Goal: Task Accomplishment & Management: Complete application form

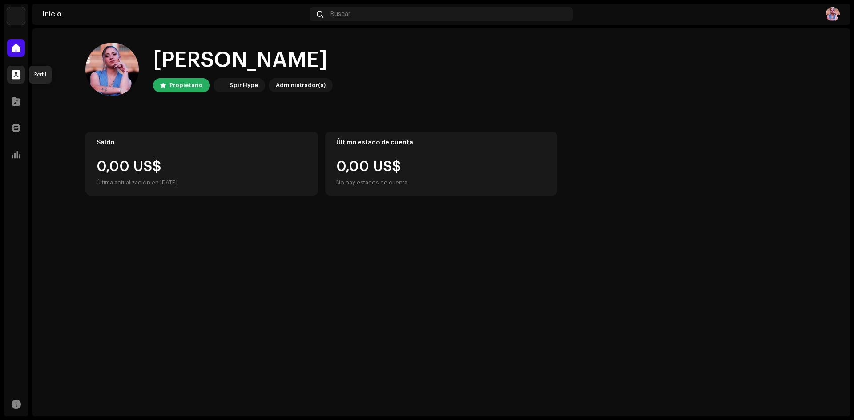
click at [14, 74] on span at bounding box center [16, 74] width 9 height 7
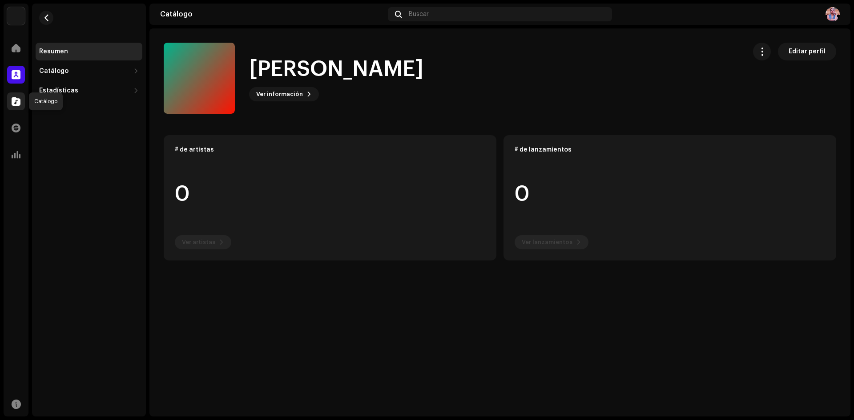
click at [16, 102] on span at bounding box center [16, 101] width 9 height 7
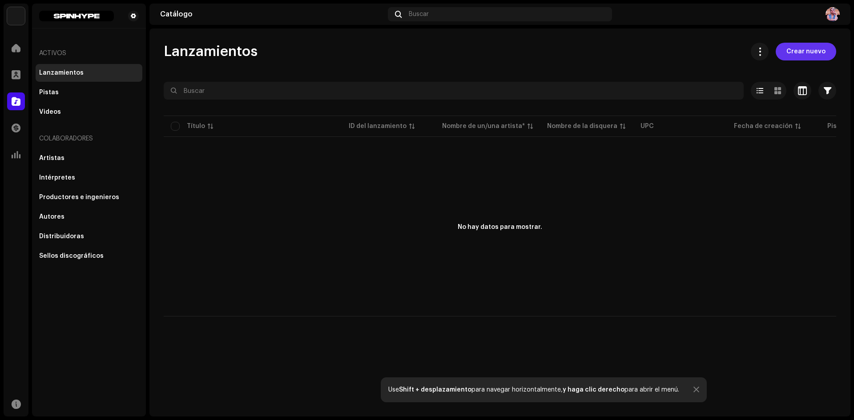
click at [814, 48] on span "Crear nuevo" at bounding box center [805, 52] width 39 height 18
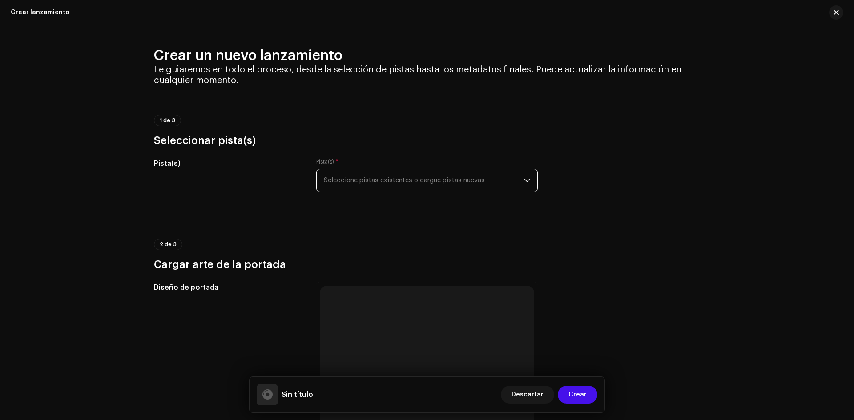
click at [460, 179] on span "Seleccione pistas existentes o cargue pistas nuevas" at bounding box center [424, 180] width 200 height 22
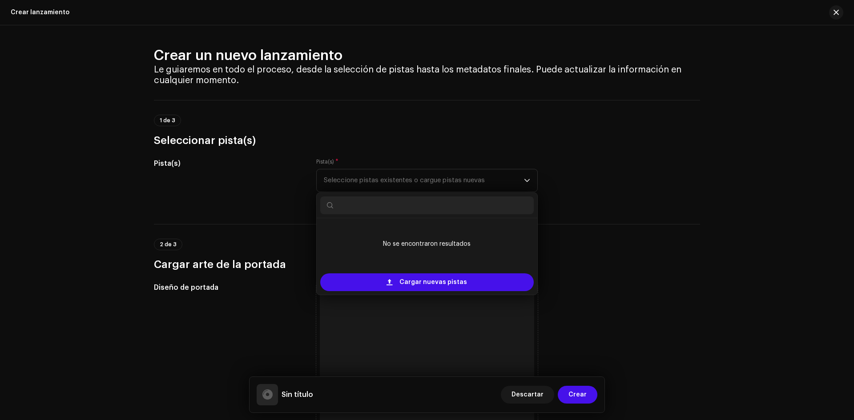
click at [177, 199] on div "Pista(s)" at bounding box center [228, 180] width 148 height 44
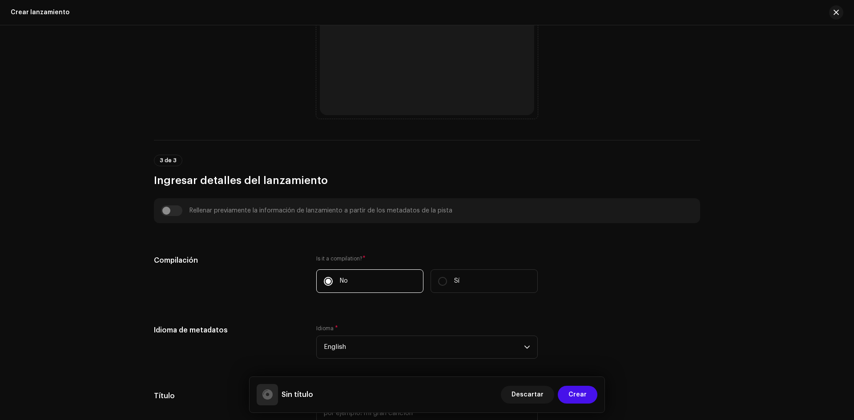
scroll to position [400, 0]
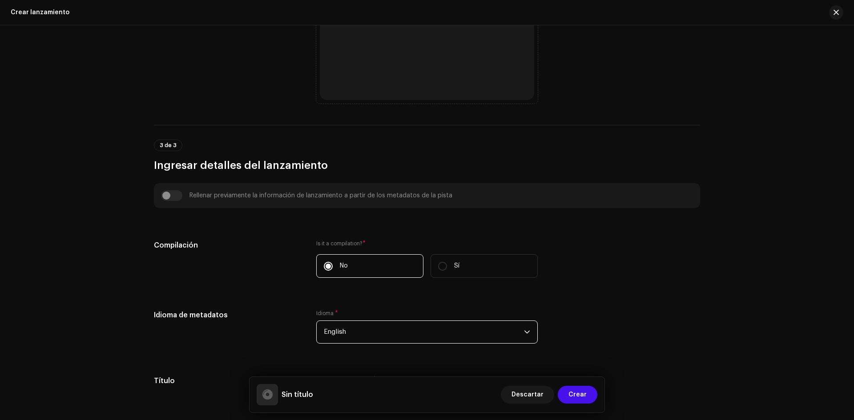
click at [366, 330] on span "English" at bounding box center [424, 332] width 200 height 22
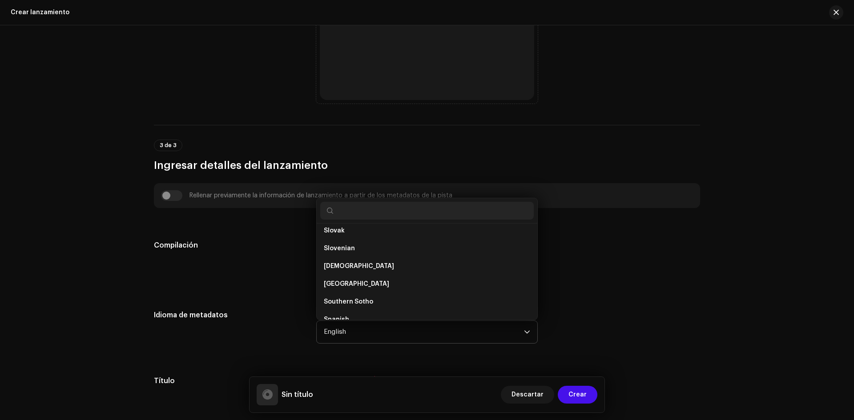
scroll to position [2789, 0]
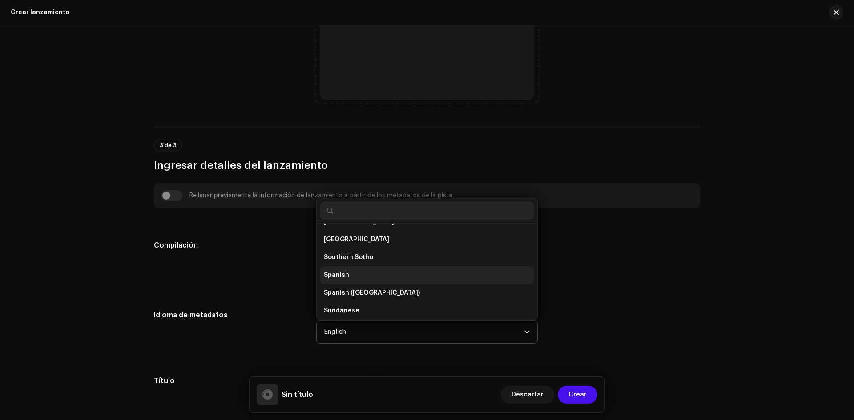
click at [338, 276] on span "Spanish" at bounding box center [336, 275] width 25 height 9
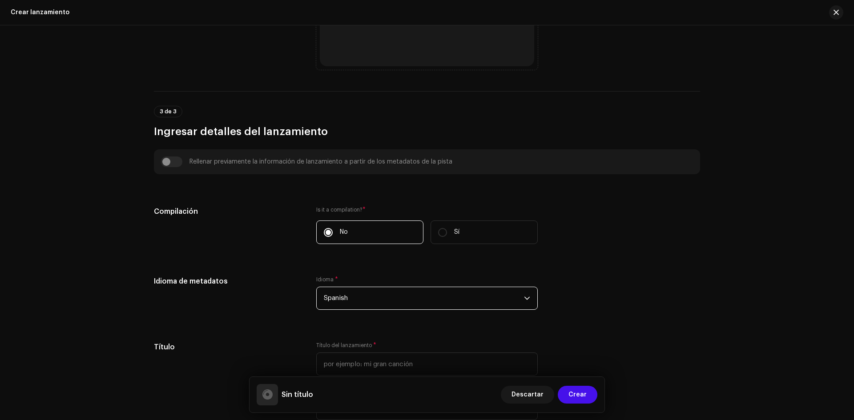
scroll to position [534, 0]
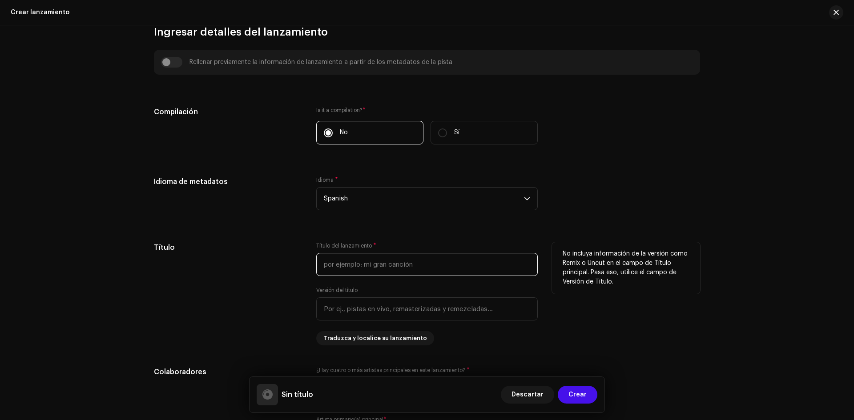
click at [334, 265] on input "text" at bounding box center [426, 264] width 221 height 23
click at [326, 266] on input "Sólo tu" at bounding box center [426, 264] width 221 height 23
click at [348, 269] on input "Solo tu" at bounding box center [426, 264] width 221 height 23
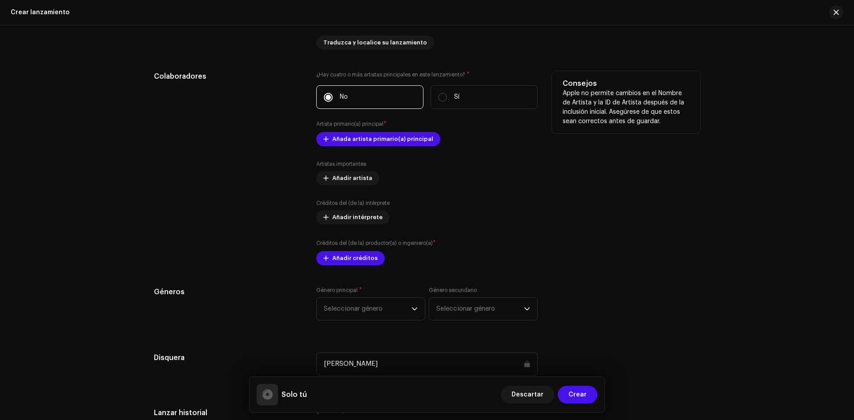
scroll to position [845, 0]
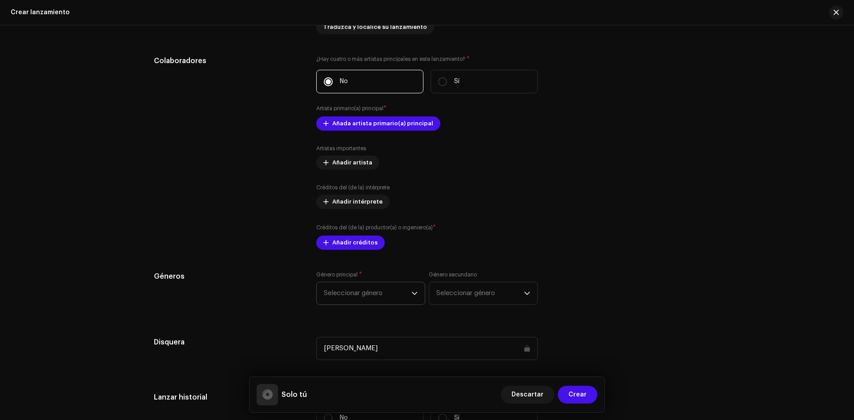
type input "Solo tú"
click at [387, 295] on span "Seleccionar género" at bounding box center [368, 293] width 88 height 22
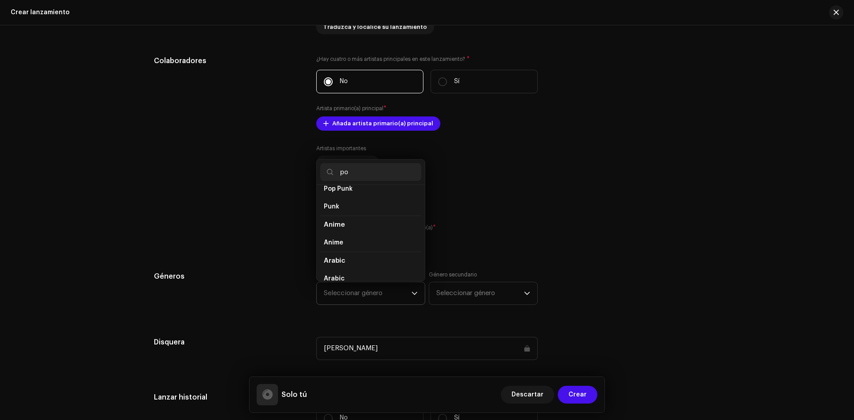
scroll to position [44, 0]
type input "pop"
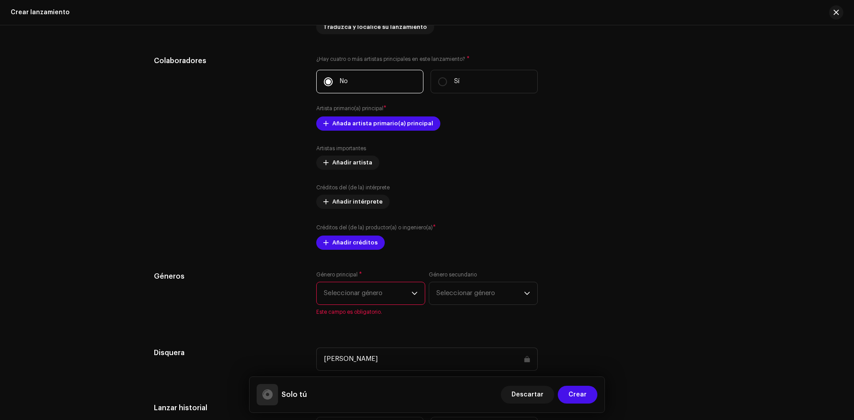
scroll to position [890, 0]
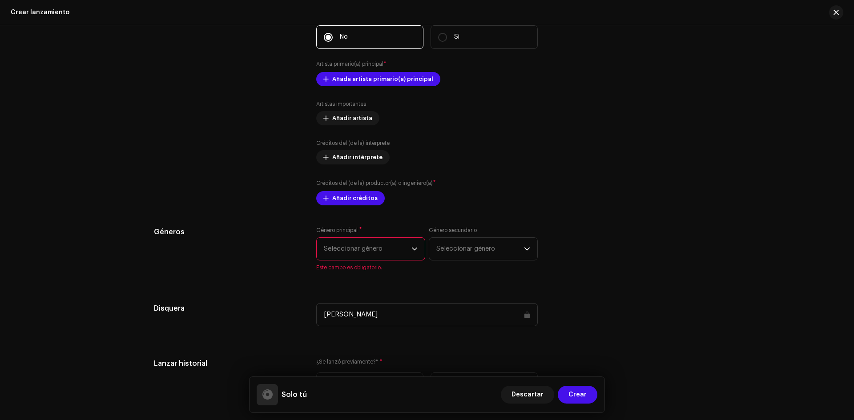
click at [362, 245] on span "Seleccionar género" at bounding box center [368, 249] width 88 height 22
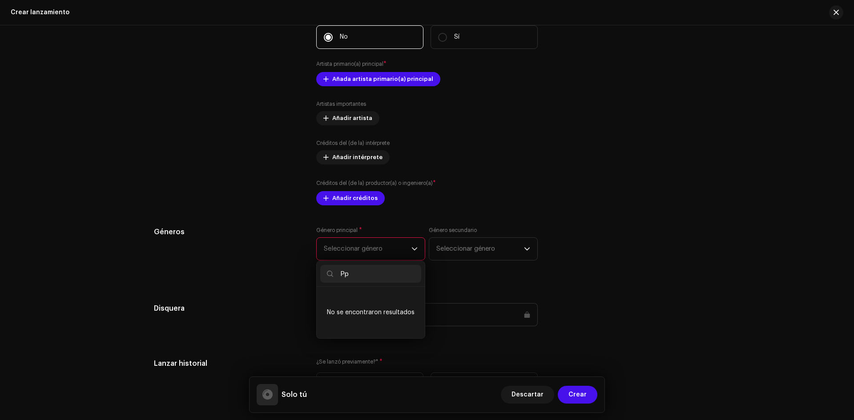
type input "P"
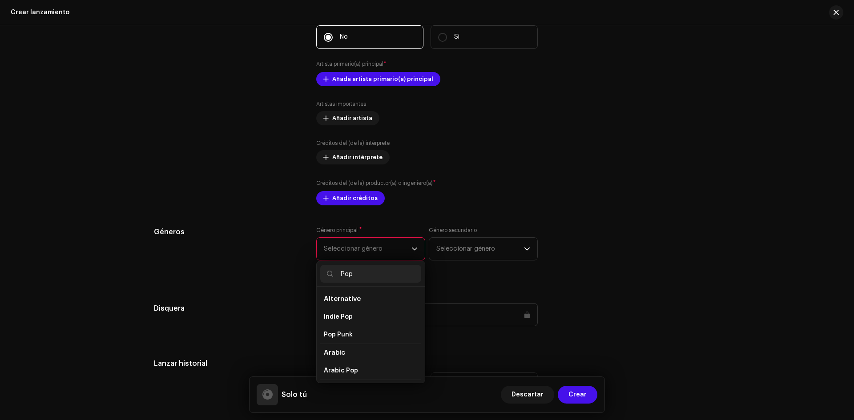
type input "Pop"
click at [471, 278] on div "Género principal * Seleccionar género Pop Alternative Indie Pop Pop Punk Arabic…" at bounding box center [426, 254] width 221 height 55
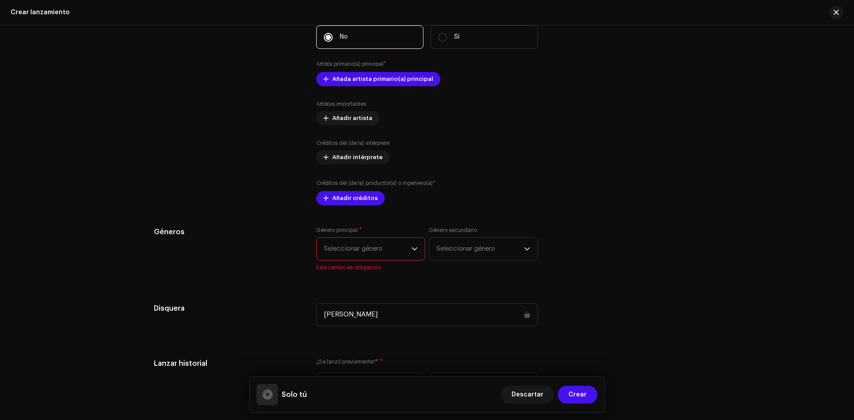
click at [365, 249] on span "Seleccionar género" at bounding box center [368, 249] width 88 height 22
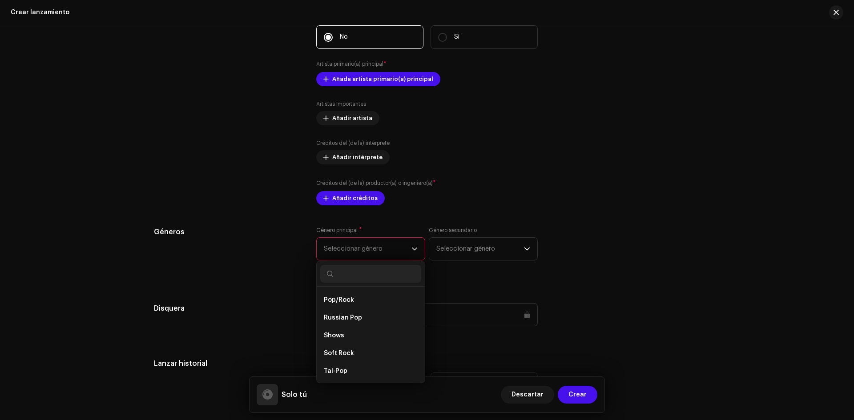
scroll to position [5850, 0]
click at [343, 338] on span "Pop/Rock" at bounding box center [339, 342] width 30 height 9
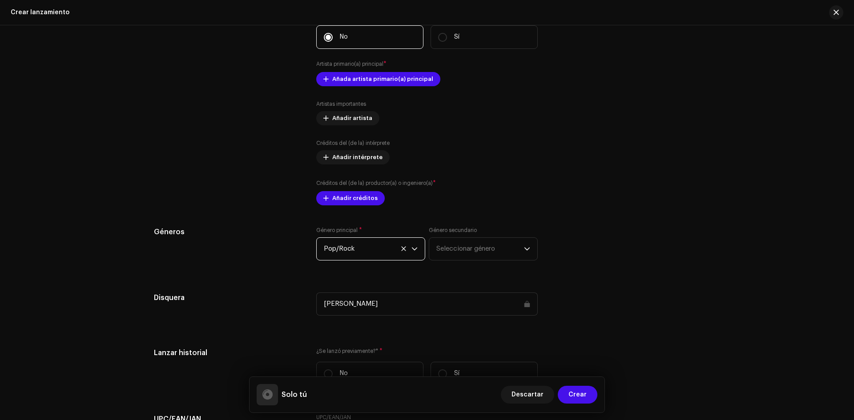
scroll to position [934, 0]
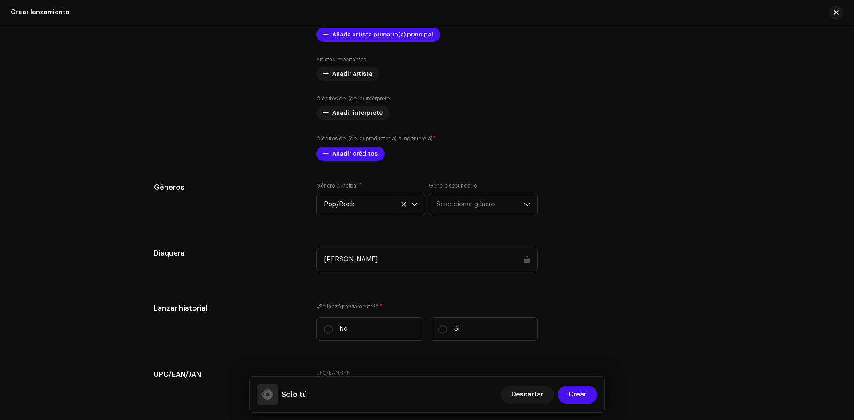
click at [490, 263] on div "[PERSON_NAME]" at bounding box center [426, 259] width 221 height 23
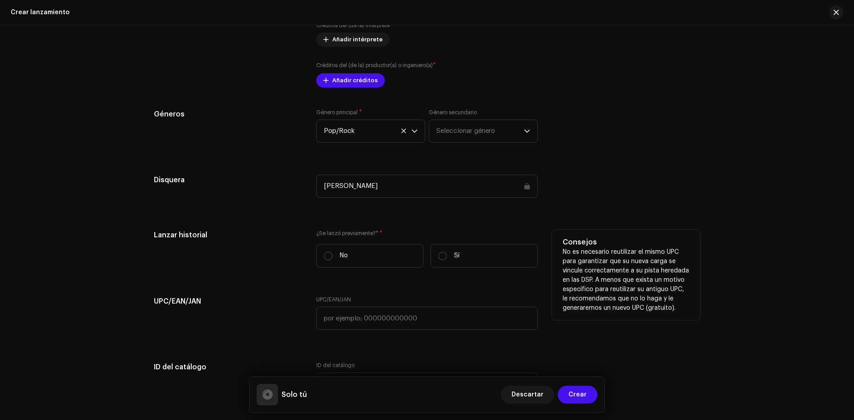
scroll to position [1023, 0]
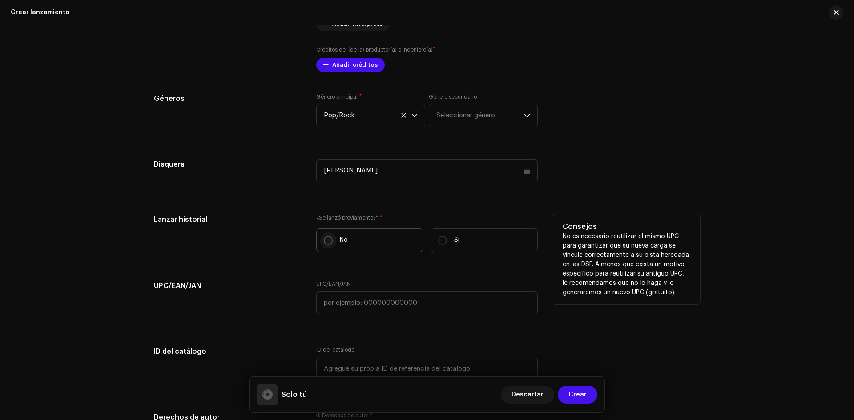
click at [330, 237] on input "No" at bounding box center [328, 240] width 9 height 9
radio input "true"
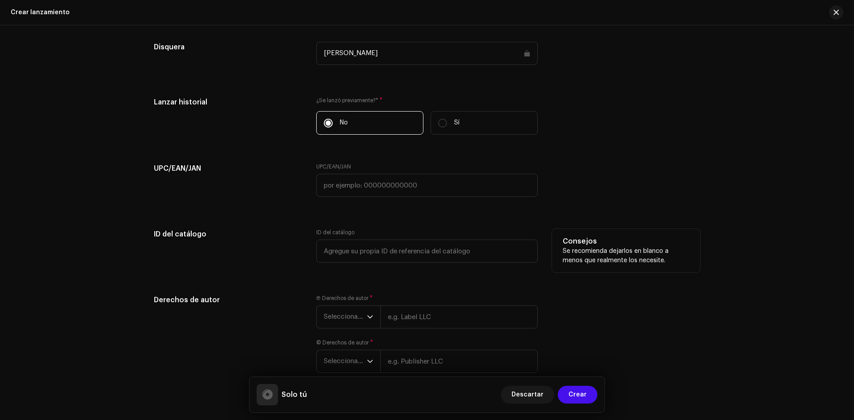
scroll to position [1156, 0]
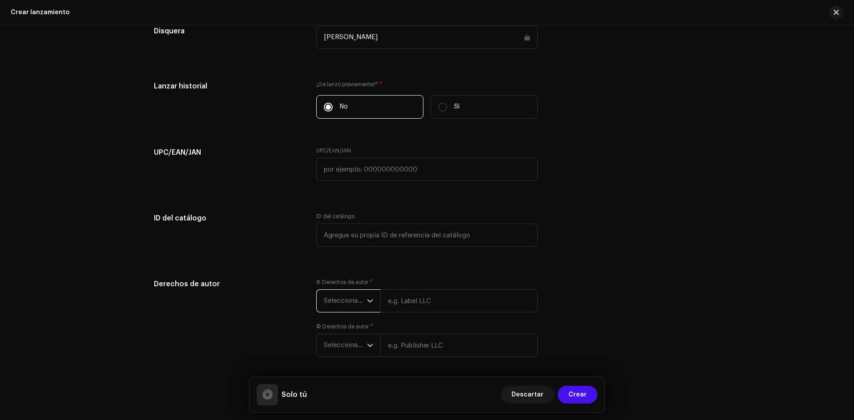
click at [364, 301] on span "Seleccionar año" at bounding box center [345, 301] width 43 height 22
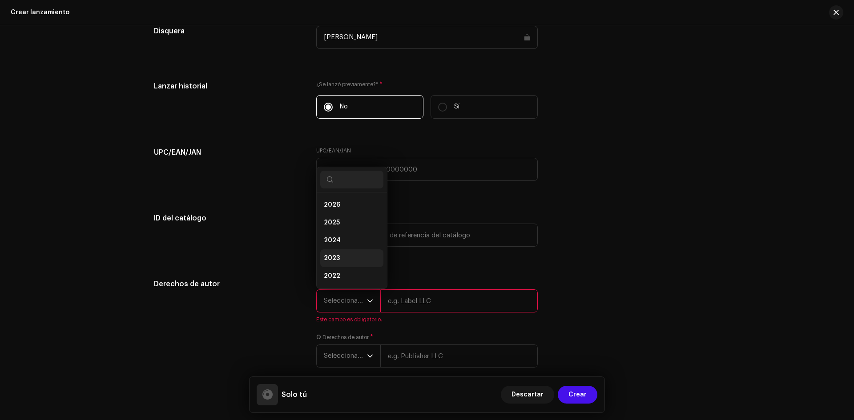
scroll to position [14, 0]
click at [339, 209] on li "2025" at bounding box center [351, 209] width 63 height 18
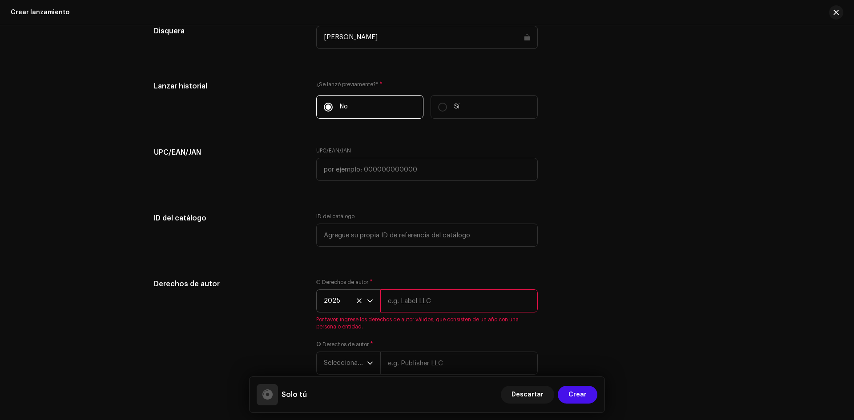
click at [413, 300] on input "text" at bounding box center [458, 301] width 157 height 23
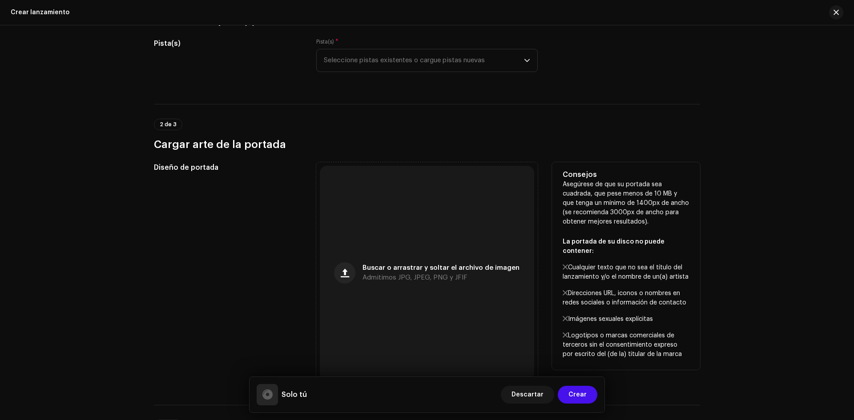
scroll to position [95, 0]
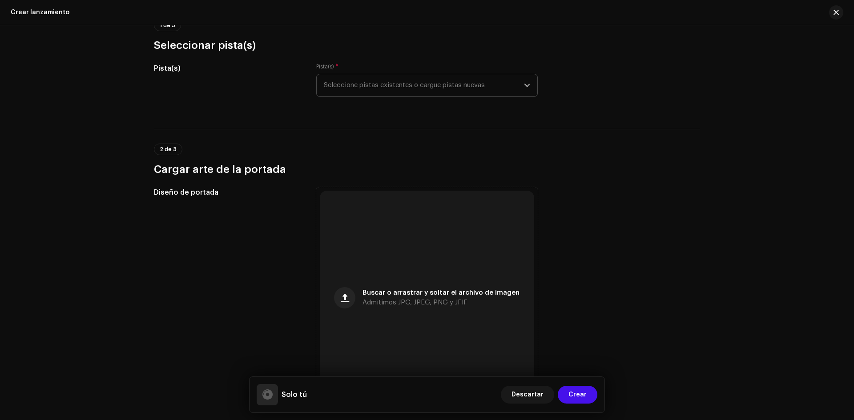
type input "[PERSON_NAME]"
click at [444, 84] on span "Seleccione pistas existentes o cargue pistas nuevas" at bounding box center [424, 85] width 200 height 22
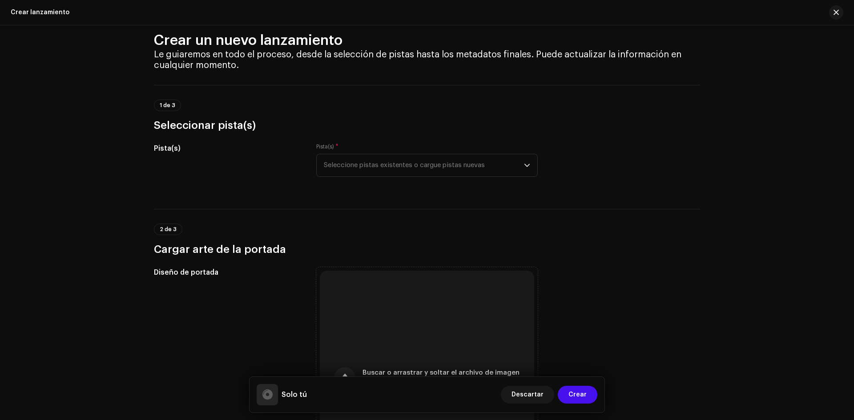
scroll to position [6, 0]
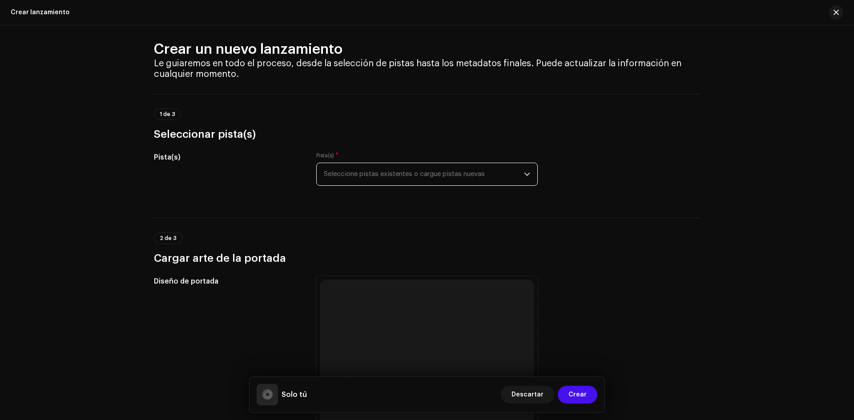
click at [394, 178] on span "Seleccione pistas existentes o cargue pistas nuevas" at bounding box center [424, 174] width 200 height 22
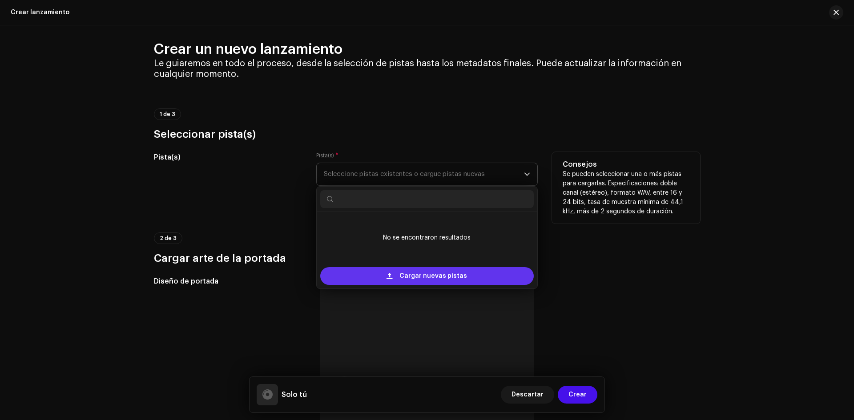
click at [433, 277] on span "Cargar nuevas pistas" at bounding box center [433, 276] width 68 height 18
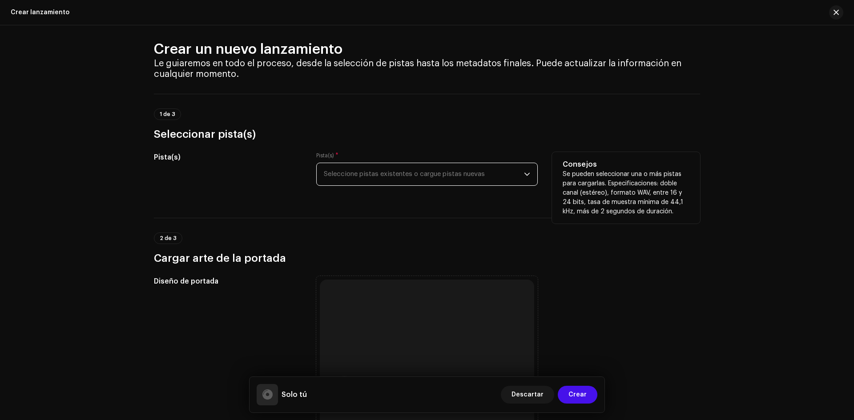
click at [424, 171] on span "Seleccione pistas existentes o cargue pistas nuevas" at bounding box center [424, 174] width 200 height 22
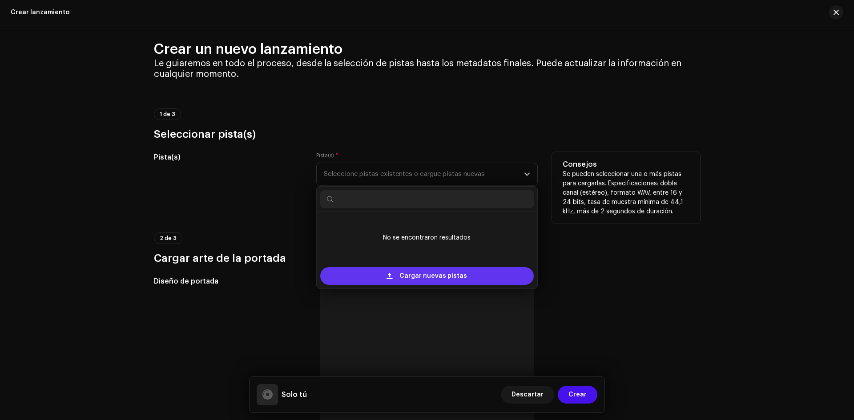
click at [435, 274] on span "Cargar nuevas pistas" at bounding box center [433, 276] width 68 height 18
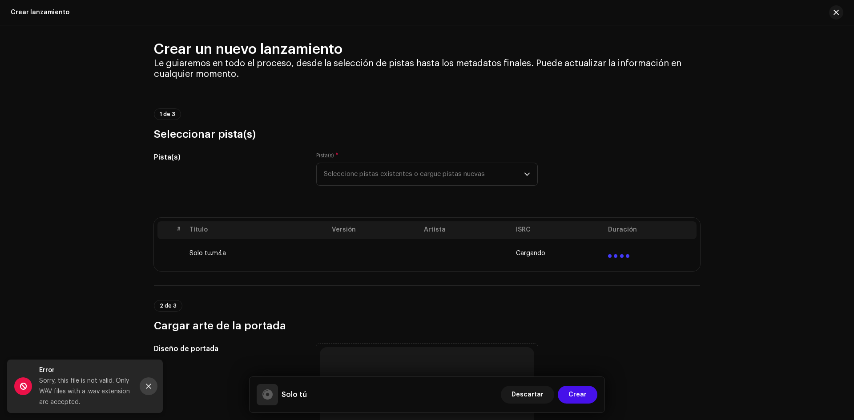
click at [146, 386] on icon "Close" at bounding box center [148, 386] width 6 height 6
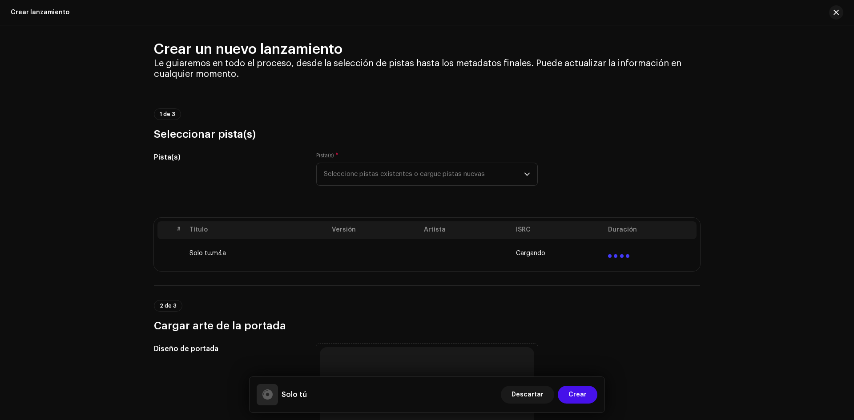
click at [208, 251] on td "Solo tu.m4a" at bounding box center [257, 253] width 142 height 28
click at [348, 180] on span "Seleccione pistas existentes o cargue pistas nuevas" at bounding box center [424, 174] width 200 height 22
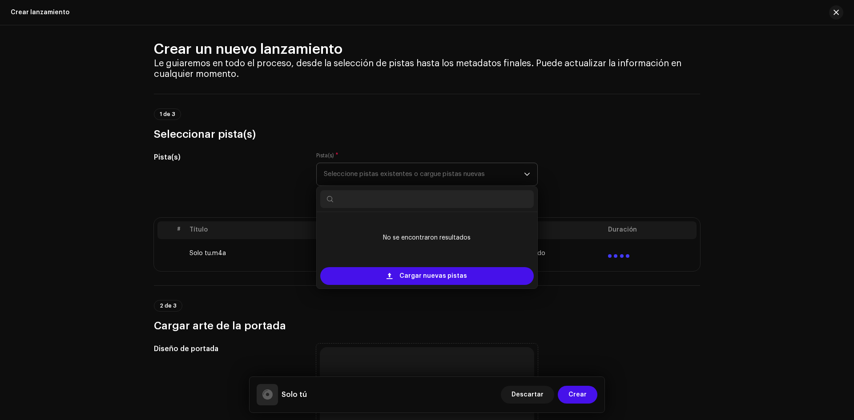
click at [525, 177] on icon "dropdown trigger" at bounding box center [527, 174] width 6 height 6
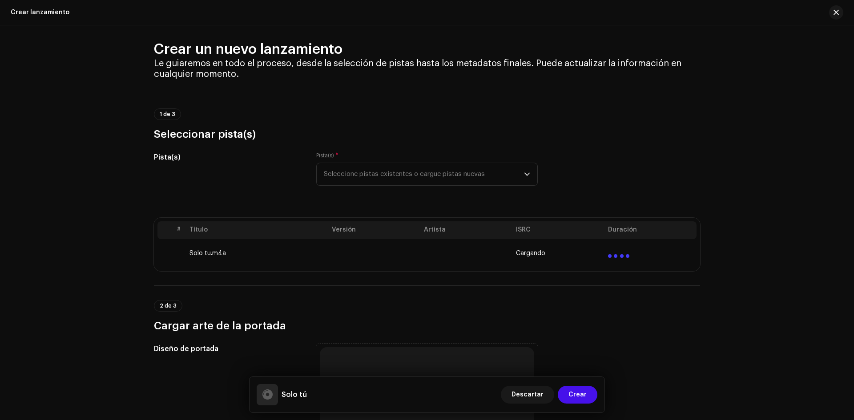
click at [589, 251] on div "Cargando" at bounding box center [558, 253] width 85 height 7
click at [521, 253] on span "Cargando" at bounding box center [530, 253] width 29 height 7
click at [206, 253] on td "Solo tu.m4a" at bounding box center [257, 253] width 142 height 28
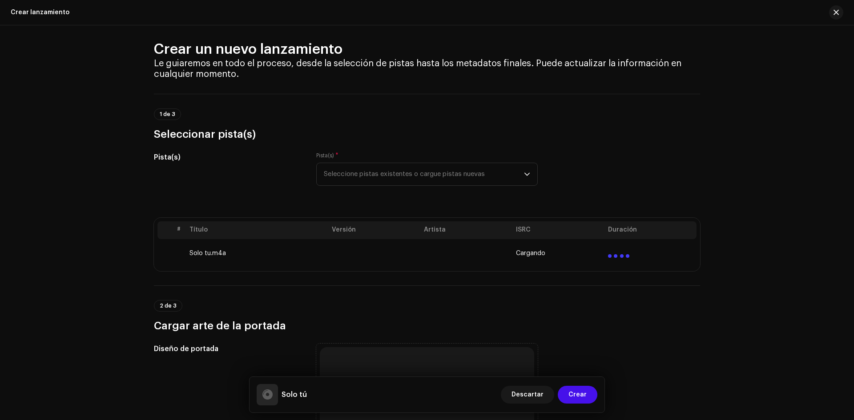
click at [175, 229] on th "#" at bounding box center [179, 230] width 14 height 18
click at [507, 170] on span "Seleccione pistas existentes o cargue pistas nuevas" at bounding box center [424, 174] width 200 height 22
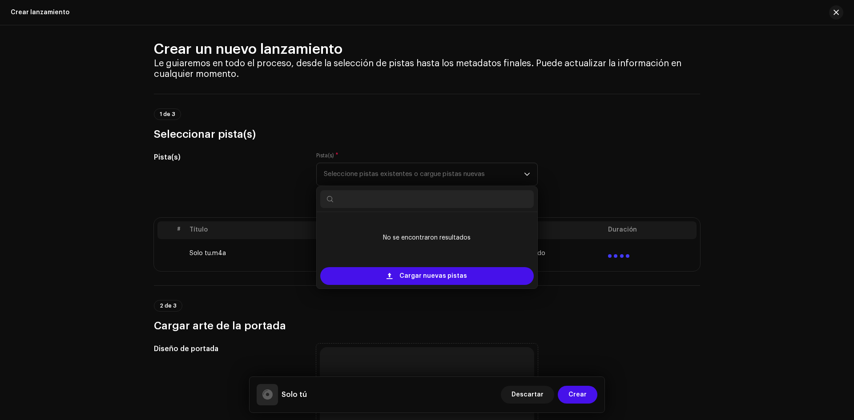
click at [474, 141] on h3 "Seleccionar pista(s)" at bounding box center [427, 134] width 546 height 14
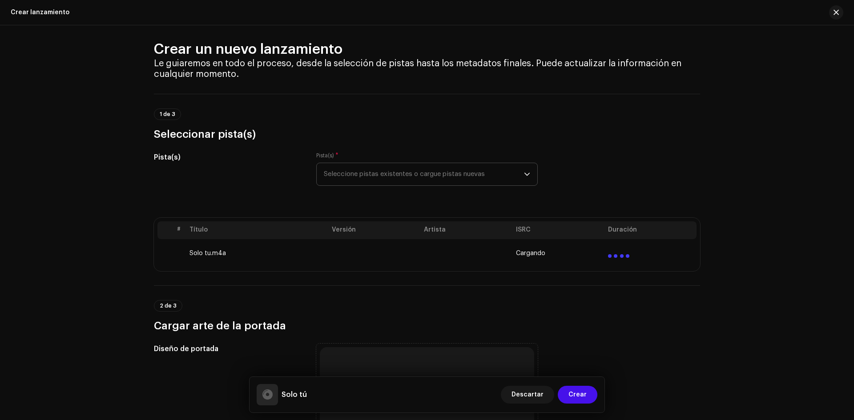
click at [493, 174] on span "Seleccione pistas existentes o cargue pistas nuevas" at bounding box center [424, 174] width 200 height 22
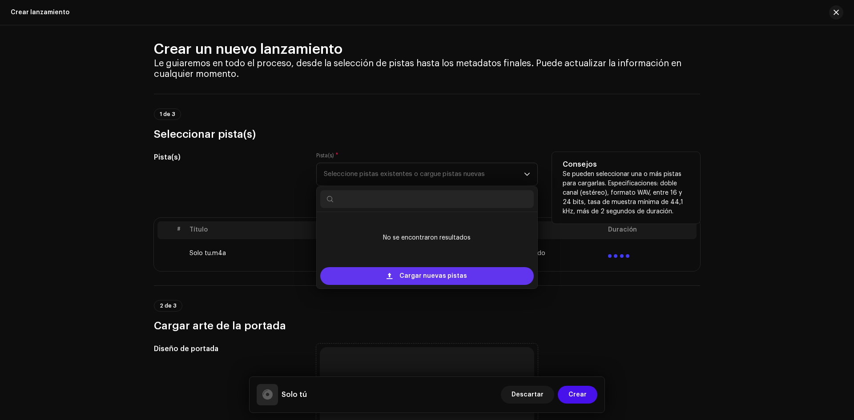
click at [439, 278] on span "Cargar nuevas pistas" at bounding box center [433, 276] width 68 height 18
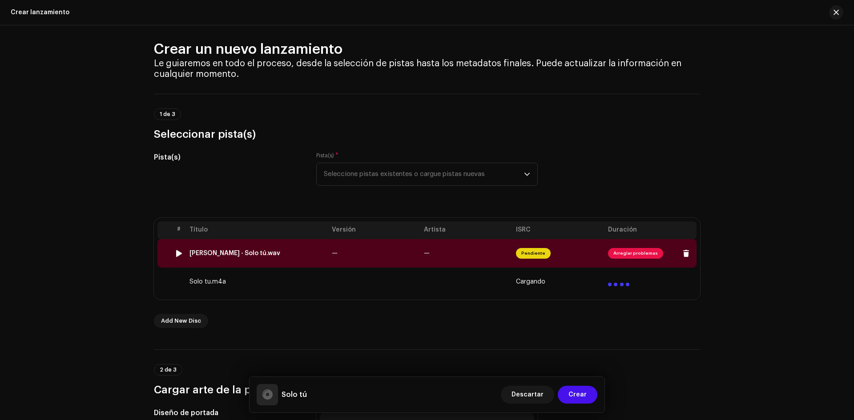
click at [632, 253] on span "Arreglar problemas" at bounding box center [635, 253] width 55 height 11
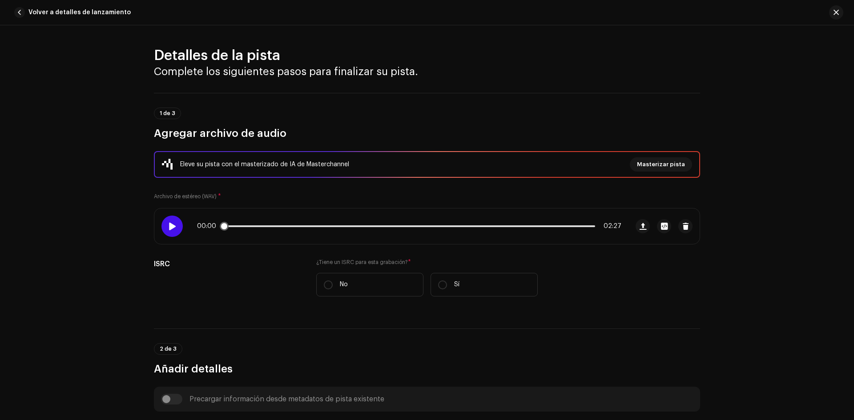
click at [172, 229] on span at bounding box center [172, 226] width 8 height 7
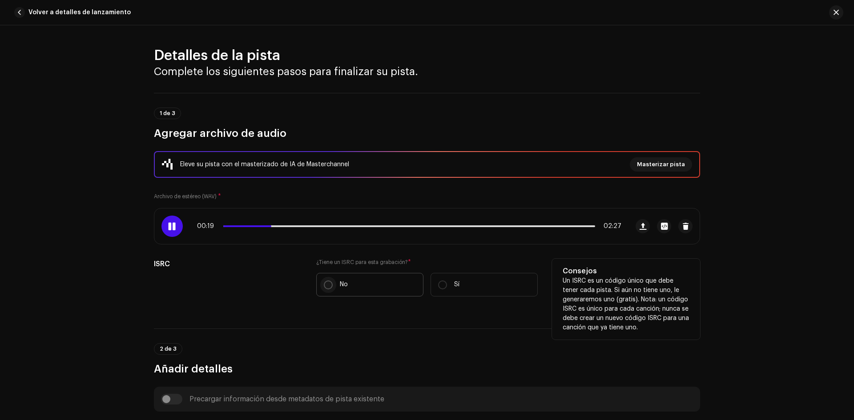
click at [330, 286] on input "No" at bounding box center [328, 285] width 9 height 9
radio input "true"
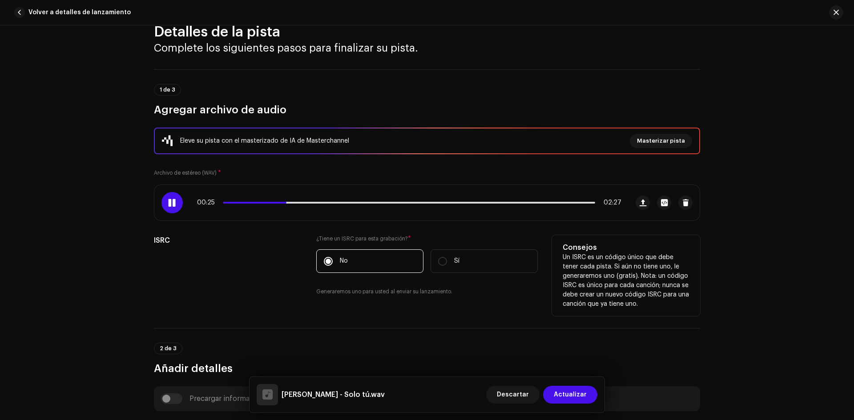
scroll to position [0, 0]
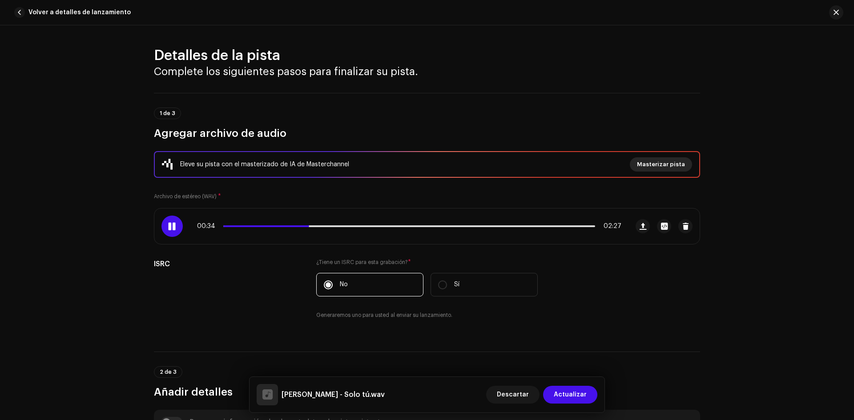
click at [655, 163] on span "Masterizar pista" at bounding box center [661, 165] width 48 height 18
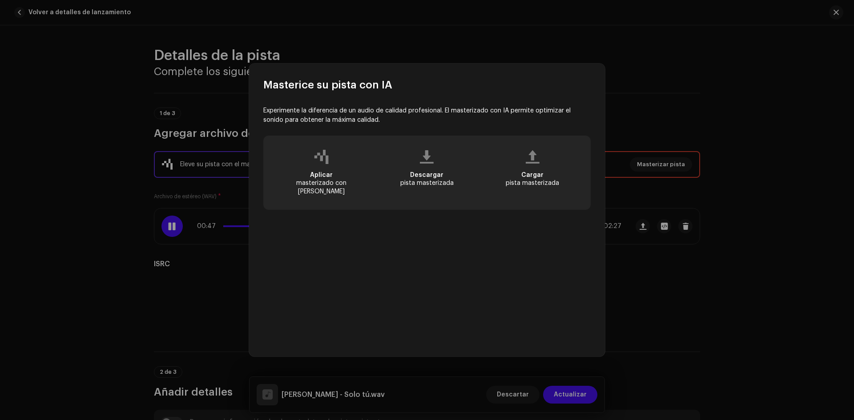
click at [317, 182] on div "Aplicar masterizado con [PERSON_NAME]" at bounding box center [322, 183] width 88 height 24
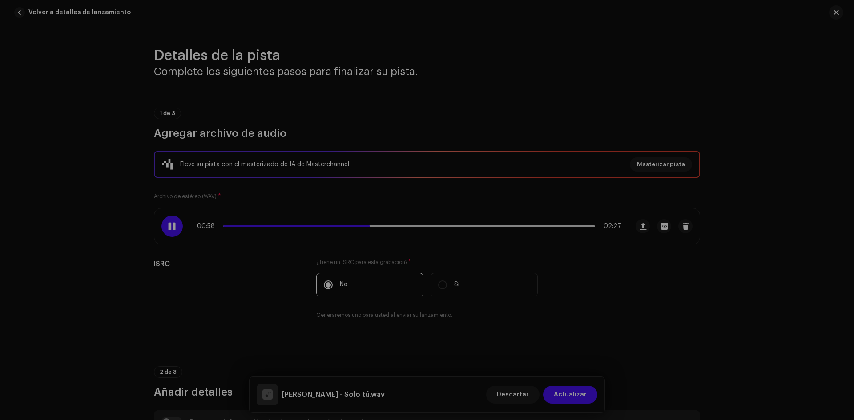
click at [171, 227] on div "Masterice su pista con IA Experimente la diferencia de un audio de calidad prof…" at bounding box center [427, 210] width 854 height 420
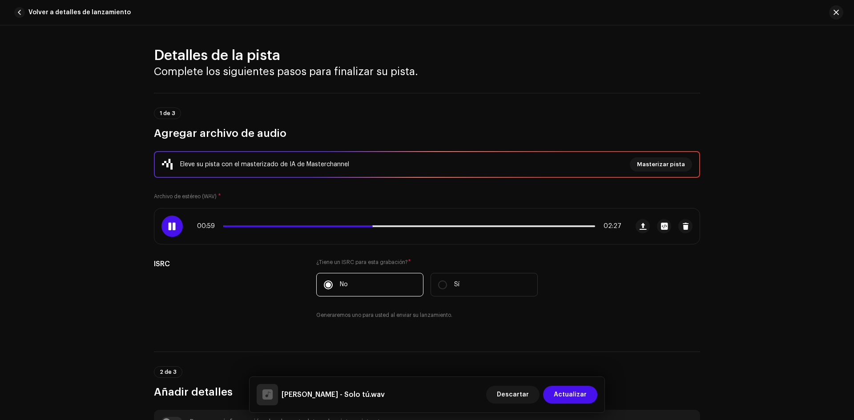
click at [171, 227] on span at bounding box center [172, 226] width 8 height 7
click at [648, 160] on span "Masterizar pista" at bounding box center [661, 165] width 48 height 18
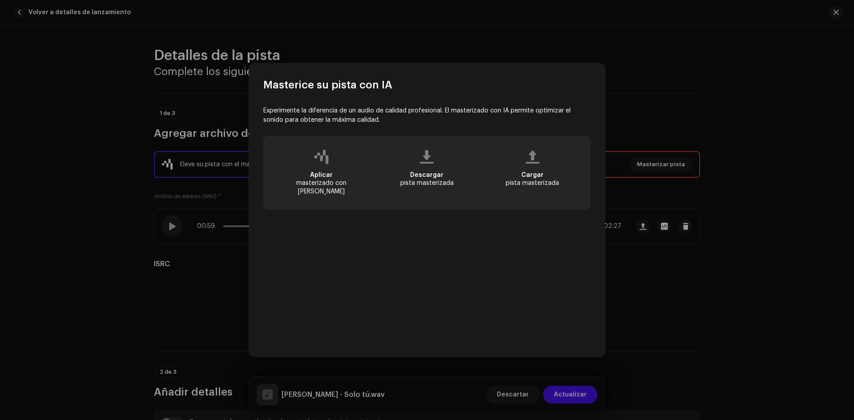
click at [331, 178] on span "Aplicar" at bounding box center [321, 175] width 23 height 6
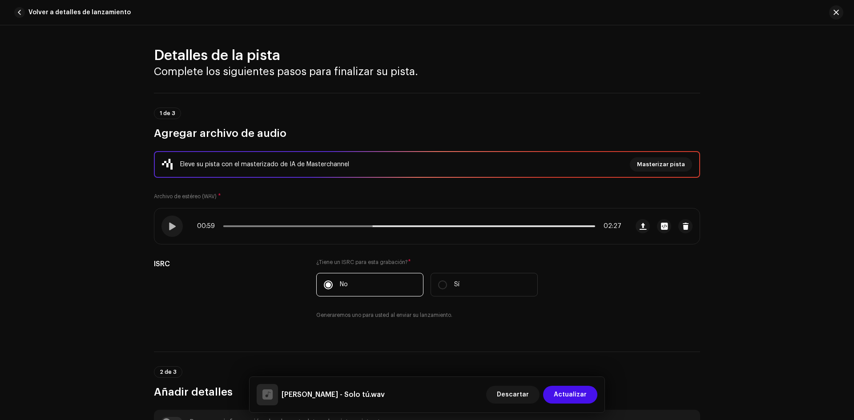
click at [443, 49] on div "Masterice su pista con IA Experimente la diferencia de un audio de calidad prof…" at bounding box center [427, 210] width 854 height 420
click at [170, 224] on span at bounding box center [172, 226] width 8 height 7
drag, startPoint x: 170, startPoint y: 225, endPoint x: 419, endPoint y: 299, distance: 259.5
click at [170, 225] on span at bounding box center [172, 226] width 8 height 7
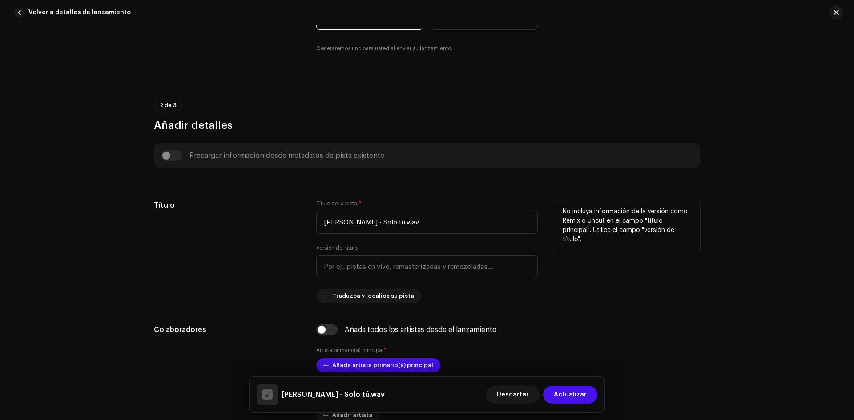
scroll to position [311, 0]
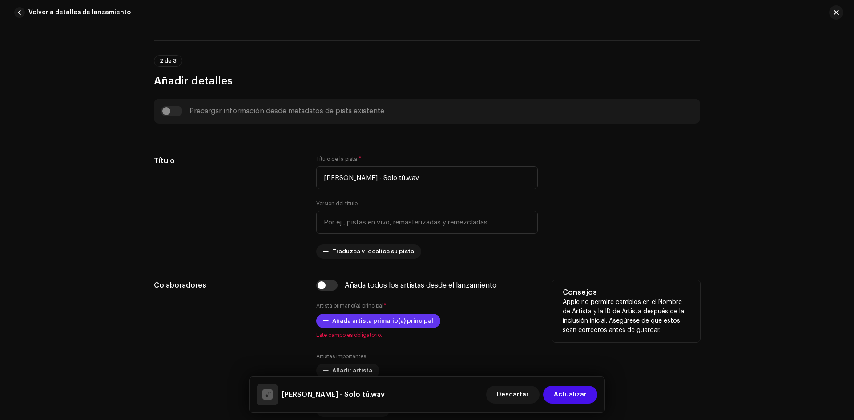
click at [352, 321] on span "Añada artista primario(a) principal" at bounding box center [382, 321] width 101 height 18
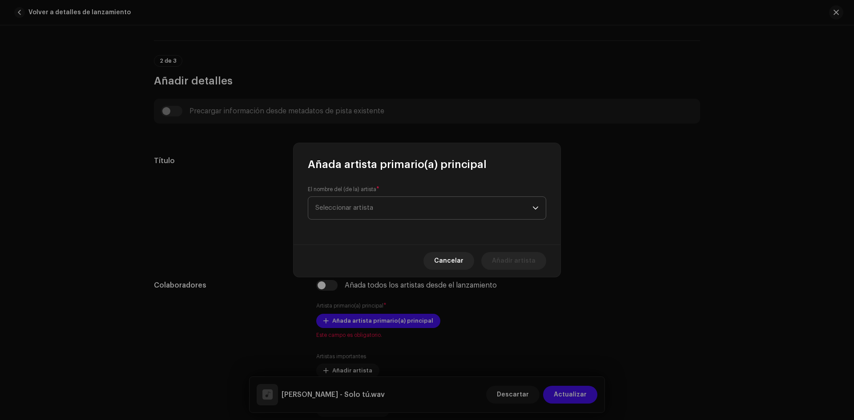
click at [375, 213] on span "Seleccionar artista" at bounding box center [423, 208] width 217 height 22
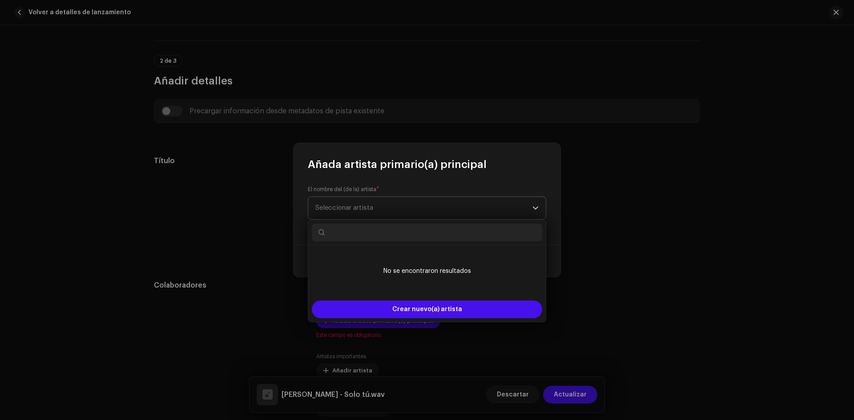
type input "n"
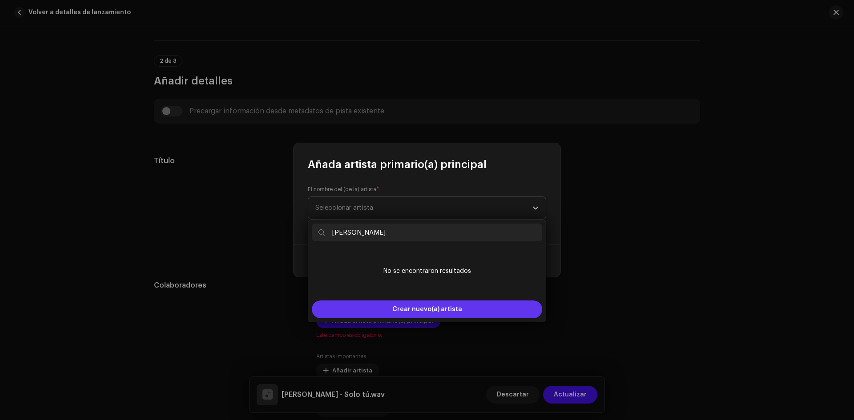
type input "[PERSON_NAME]"
click at [421, 307] on span "Crear nuevo(a) artista" at bounding box center [427, 310] width 70 height 18
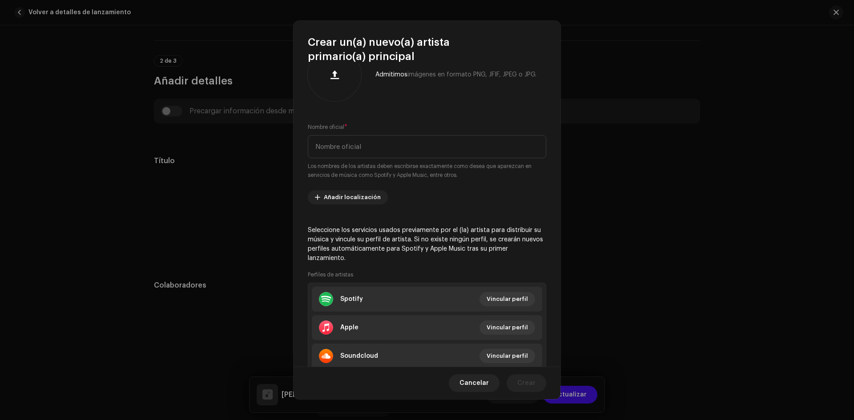
scroll to position [0, 0]
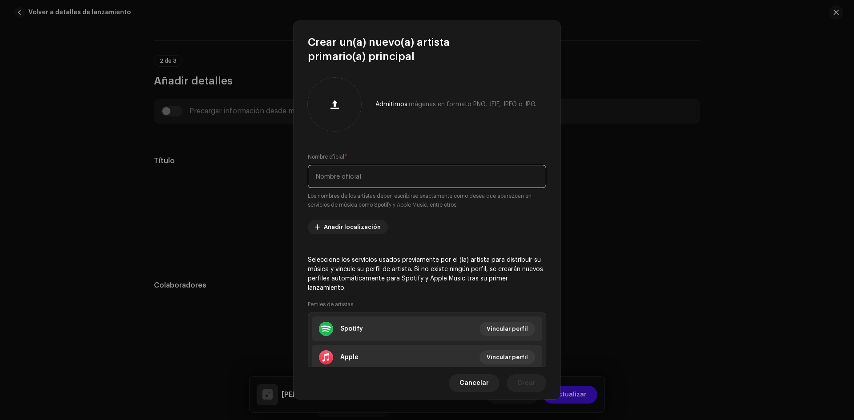
click at [330, 174] on input "text" at bounding box center [427, 176] width 238 height 23
type input "m"
click at [463, 386] on button "Cancelar" at bounding box center [474, 383] width 51 height 18
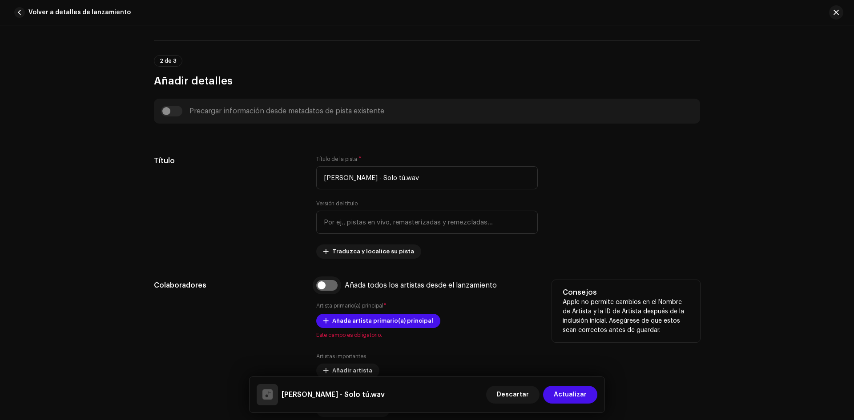
click at [326, 286] on input "checkbox" at bounding box center [326, 285] width 21 height 11
checkbox input "true"
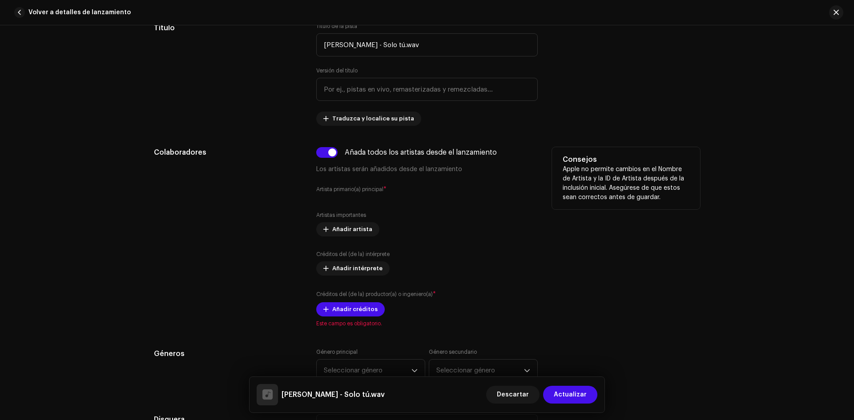
scroll to position [445, 0]
click at [364, 310] on span "Añadir créditos" at bounding box center [354, 309] width 45 height 18
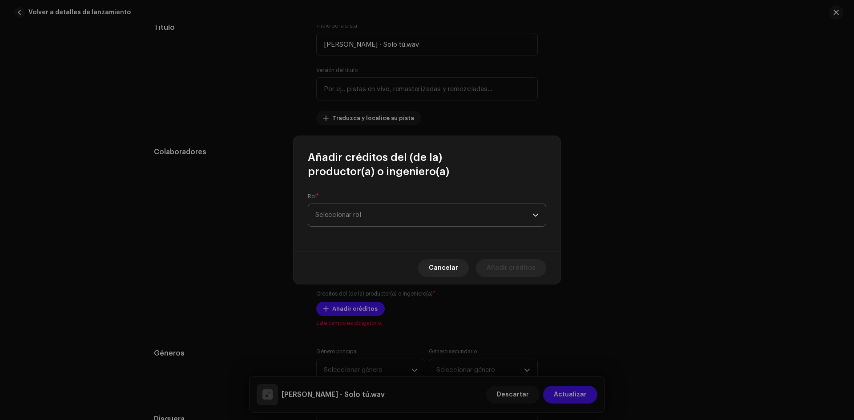
click at [370, 213] on span "Seleccionar rol" at bounding box center [423, 215] width 217 height 22
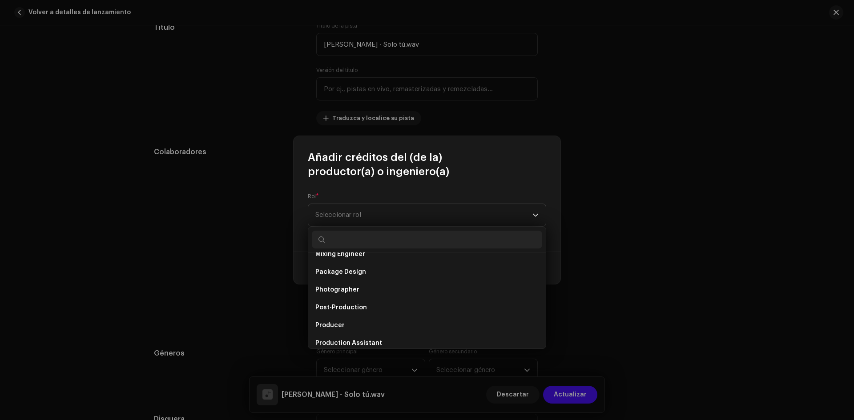
scroll to position [311, 0]
click at [357, 309] on li "Producer" at bounding box center [427, 310] width 230 height 18
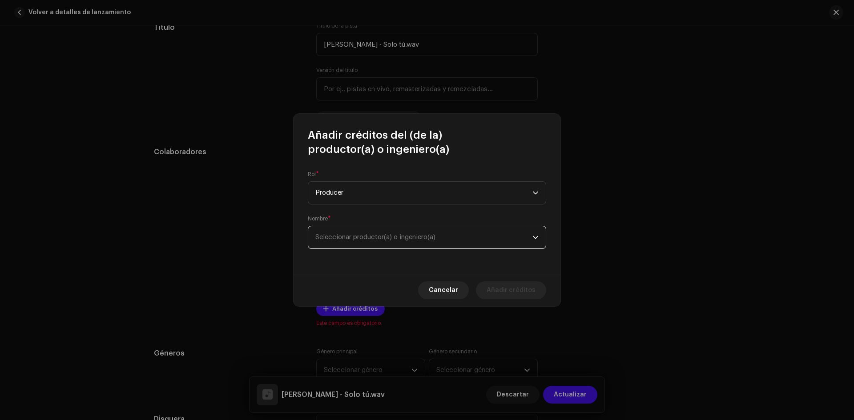
click at [356, 239] on span "Seleccionar productor(a) o ingeniero(a)" at bounding box center [375, 237] width 120 height 7
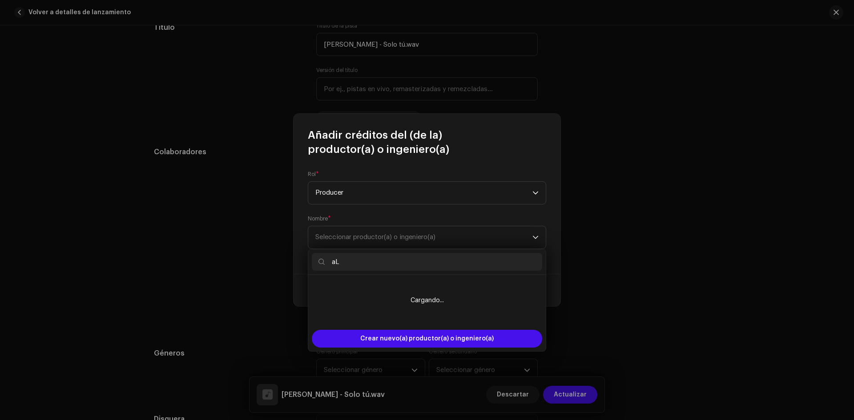
type input "a"
click at [386, 270] on input "Spinhype" at bounding box center [427, 262] width 230 height 18
type input "S"
type input "A"
type input "Spinhype"
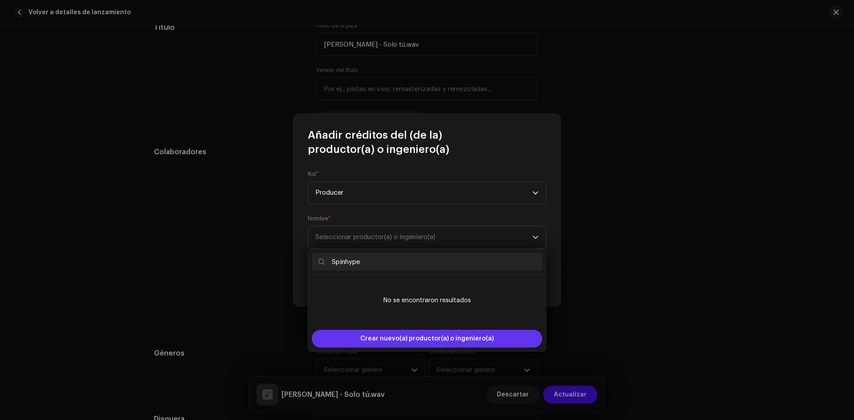
click at [412, 342] on span "Crear nuevo(a) productor(a) o ingeniero(a)" at bounding box center [426, 339] width 133 height 18
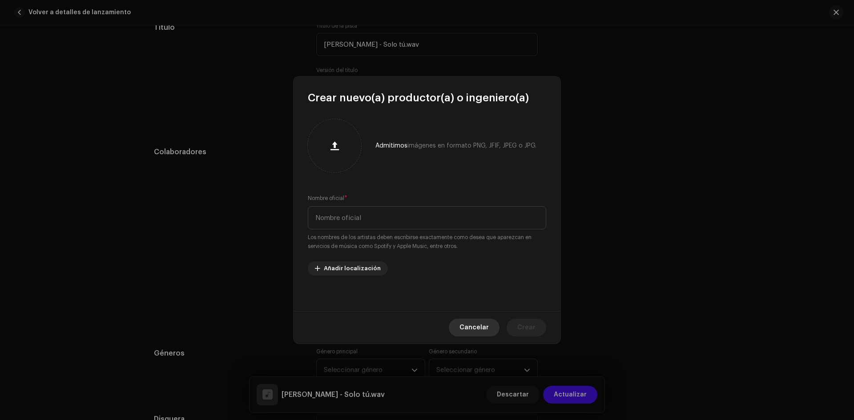
click at [475, 326] on span "Cancelar" at bounding box center [473, 328] width 29 height 18
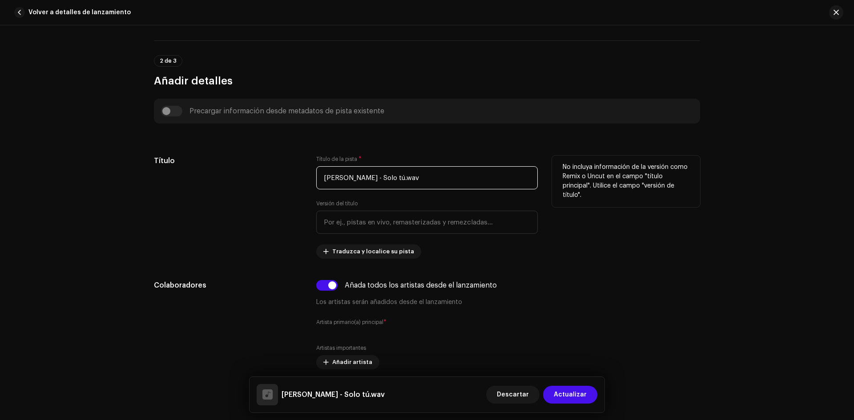
click at [382, 180] on input "[PERSON_NAME] - Solo tú.wav" at bounding box center [426, 177] width 221 height 23
drag, startPoint x: 382, startPoint y: 179, endPoint x: 303, endPoint y: 183, distance: 78.8
click at [303, 183] on div "Título Título de la pista * [PERSON_NAME] - Solo tú.wav Versión del título Trad…" at bounding box center [427, 207] width 546 height 103
click at [366, 179] on input "Solo tú.wav" at bounding box center [426, 177] width 221 height 23
type input "Solo tú"
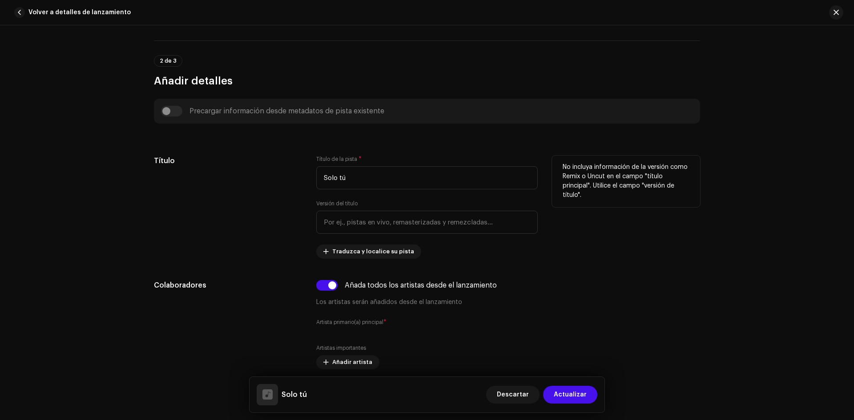
click at [251, 199] on div "Título" at bounding box center [228, 207] width 148 height 103
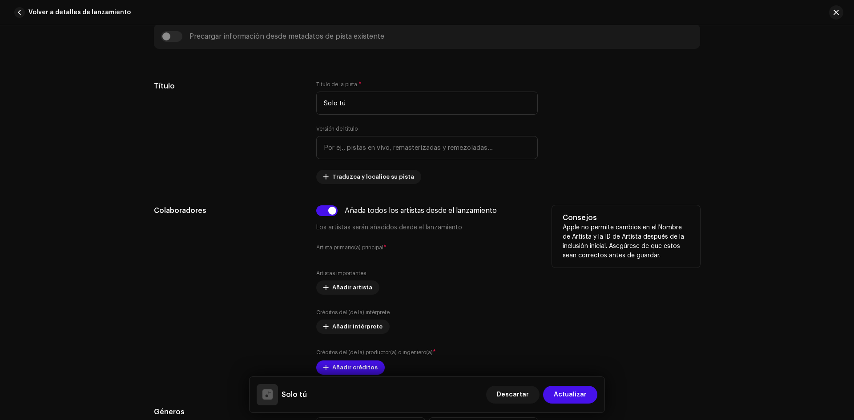
scroll to position [400, 0]
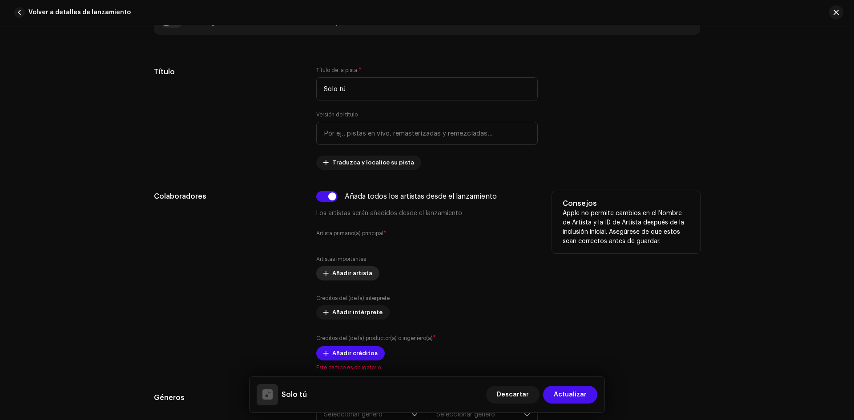
click at [343, 271] on span "Añadir artista" at bounding box center [352, 274] width 40 height 18
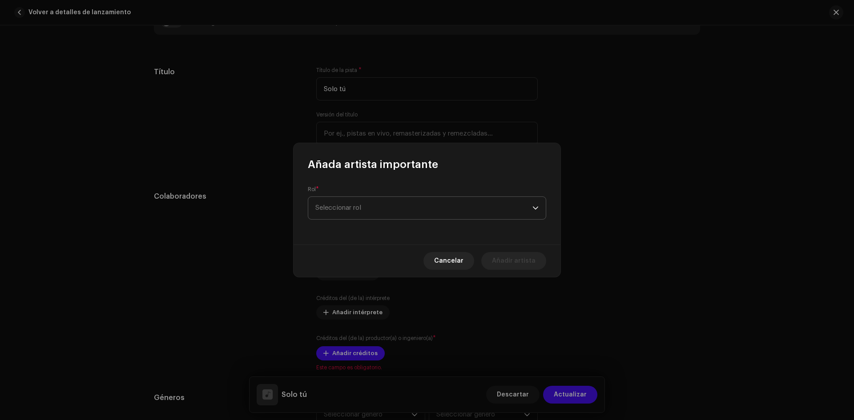
click at [370, 208] on span "Seleccionar rol" at bounding box center [423, 208] width 217 height 22
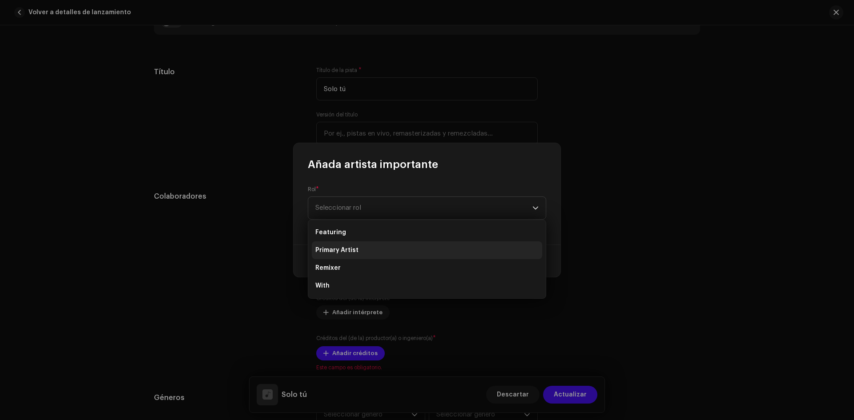
click at [343, 250] on span "Primary Artist" at bounding box center [336, 250] width 43 height 9
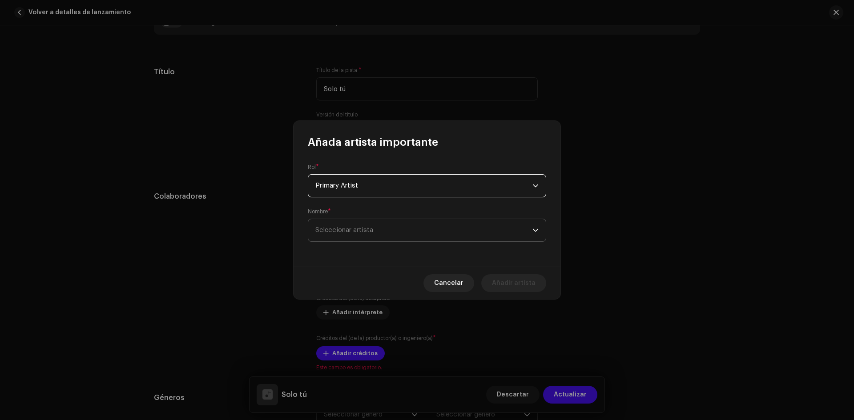
click at [350, 233] on span "Seleccionar artista" at bounding box center [423, 230] width 217 height 22
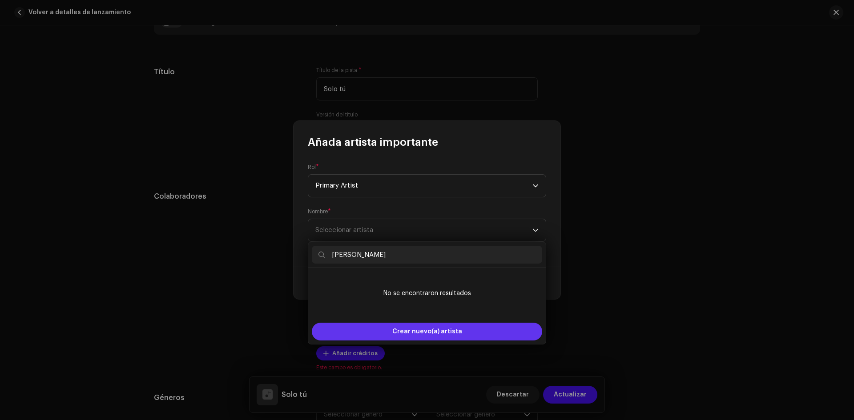
type input "[PERSON_NAME]"
click at [415, 332] on span "Crear nuevo(a) artista" at bounding box center [427, 332] width 70 height 18
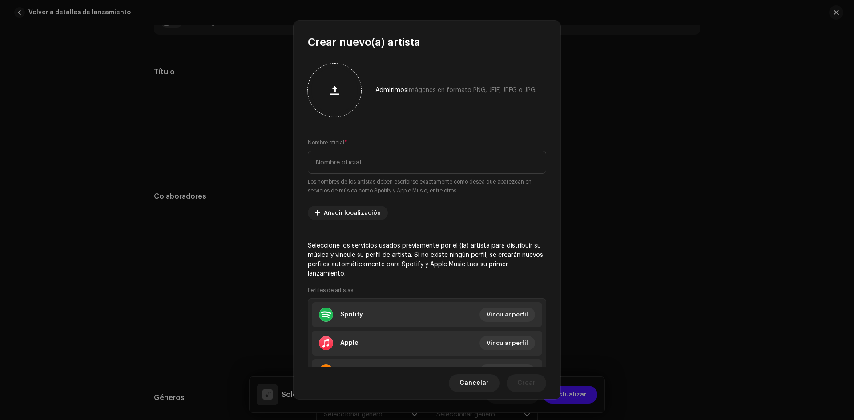
click at [335, 93] on span "button" at bounding box center [334, 90] width 8 height 7
drag, startPoint x: 323, startPoint y: 96, endPoint x: 327, endPoint y: 68, distance: 28.2
click at [327, 68] on div at bounding box center [334, 90] width 53 height 53
click at [330, 166] on input "text" at bounding box center [427, 162] width 238 height 23
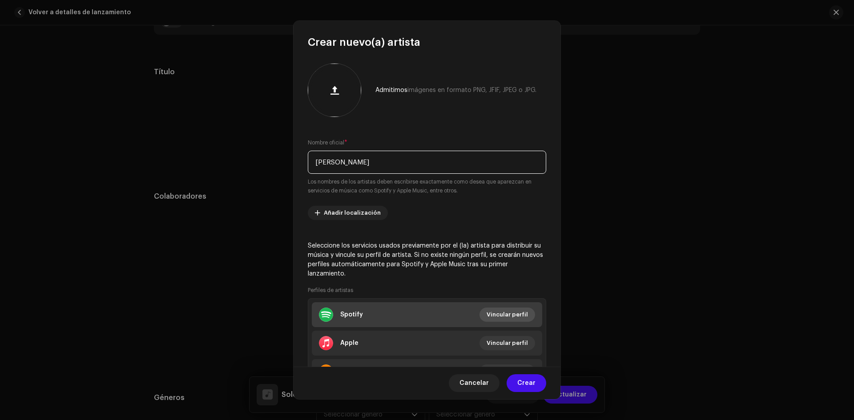
type input "[PERSON_NAME]"
click at [500, 316] on span "Vincular perfil" at bounding box center [507, 315] width 41 height 18
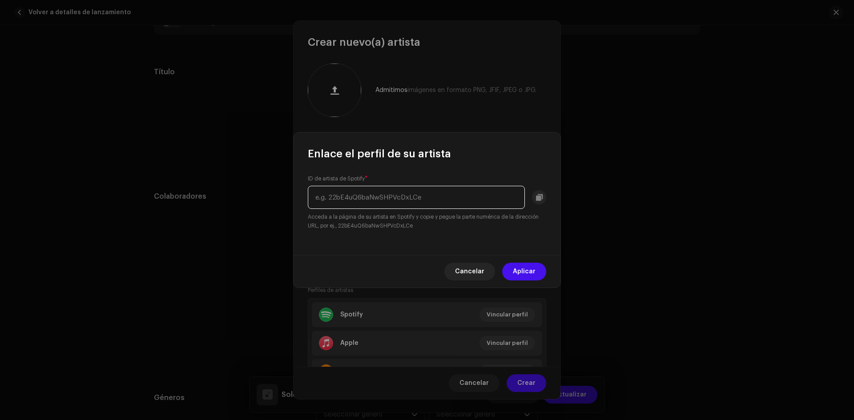
paste input "[URL][DOMAIN_NAME]"
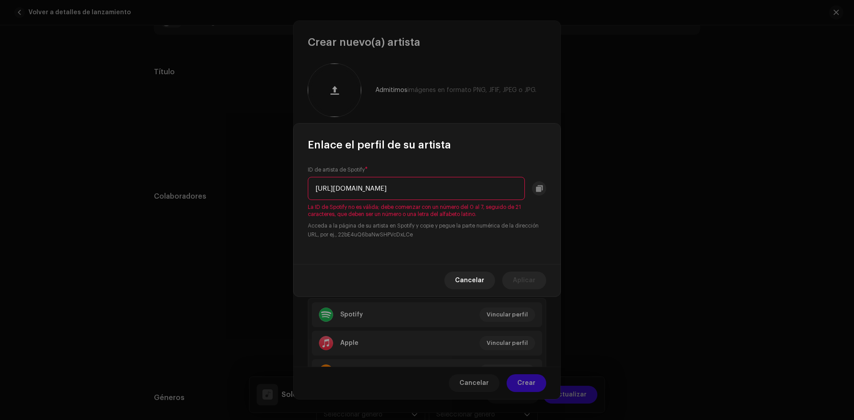
scroll to position [0, 0]
drag, startPoint x: 332, startPoint y: 188, endPoint x: 265, endPoint y: 188, distance: 67.6
click at [265, 188] on div "Enlace el perfil de su artista ID de artista de Spotify * [URL][DOMAIN_NAME] La…" at bounding box center [427, 210] width 854 height 420
drag, startPoint x: 419, startPoint y: 190, endPoint x: 304, endPoint y: 186, distance: 114.8
click at [304, 186] on div "ID de artista de Spotify * 5MdpmqArDthClzcr2MWDfU?si=_v6lUFzqQjmJIG99-FXwbQ La …" at bounding box center [427, 208] width 267 height 112
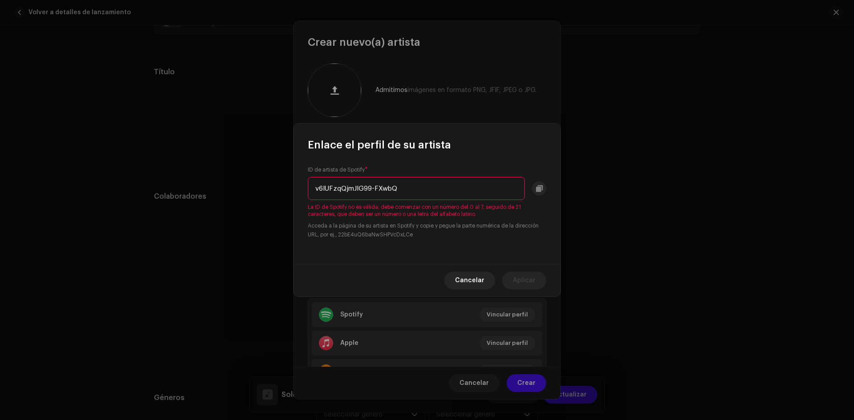
click at [403, 186] on input "v6lUFzqQjmJIG99-FXwbQ" at bounding box center [416, 188] width 217 height 23
drag, startPoint x: 405, startPoint y: 191, endPoint x: 249, endPoint y: 189, distance: 155.7
click at [254, 191] on div "Enlace el perfil de su artista ID de artista de Spotify * v6lUFzqQjmJIG99-FXwbQ…" at bounding box center [427, 210] width 854 height 420
paste input "5MdpmqArDthClzcr2MWDfU?si=_"
type input "5MdpmqArDthClzcr2MWDfU?si"
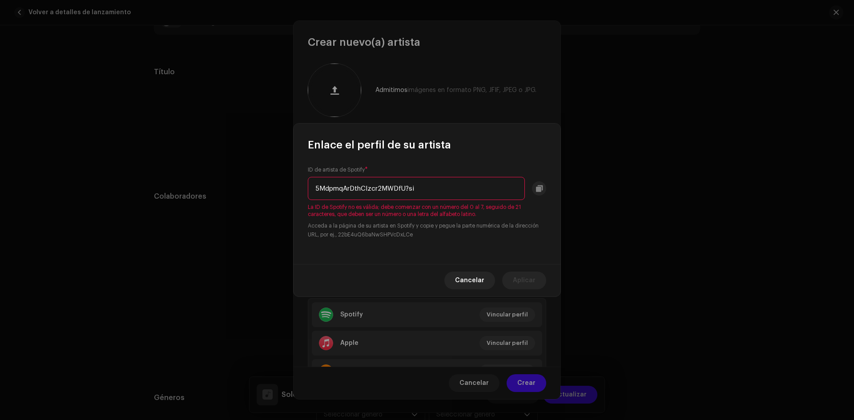
click at [316, 189] on input "5MdpmqArDthClzcr2MWDfU?si" at bounding box center [416, 188] width 217 height 23
drag, startPoint x: 461, startPoint y: 189, endPoint x: 157, endPoint y: 194, distance: 304.2
click at [159, 194] on div "Enlace el perfil de su artista ID de artista de Spotify * 5MdpmqArDthClzcr2MWDf…" at bounding box center [427, 210] width 854 height 420
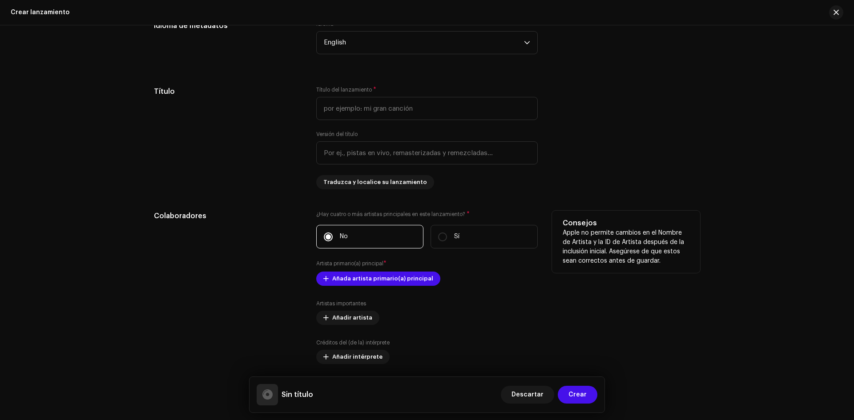
scroll to position [712, 0]
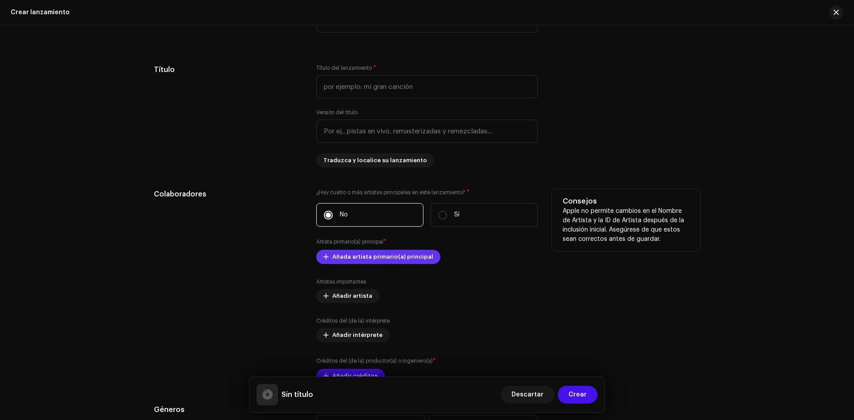
click at [384, 253] on span "Añada artista primario(a) principal" at bounding box center [382, 257] width 101 height 18
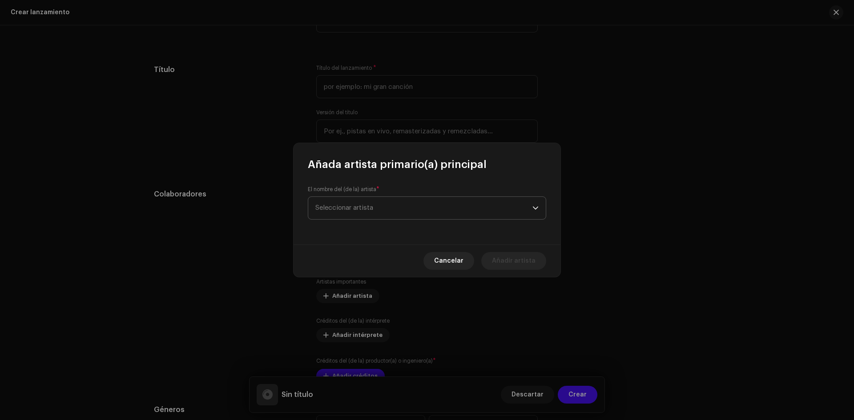
click at [386, 208] on span "Seleccionar artista" at bounding box center [423, 208] width 217 height 22
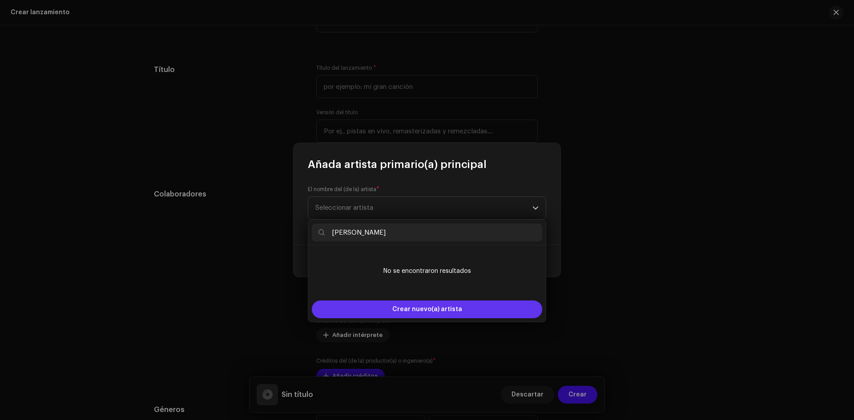
type input "[PERSON_NAME]"
click at [476, 310] on div "Crear nuevo(a) artista" at bounding box center [427, 310] width 230 height 18
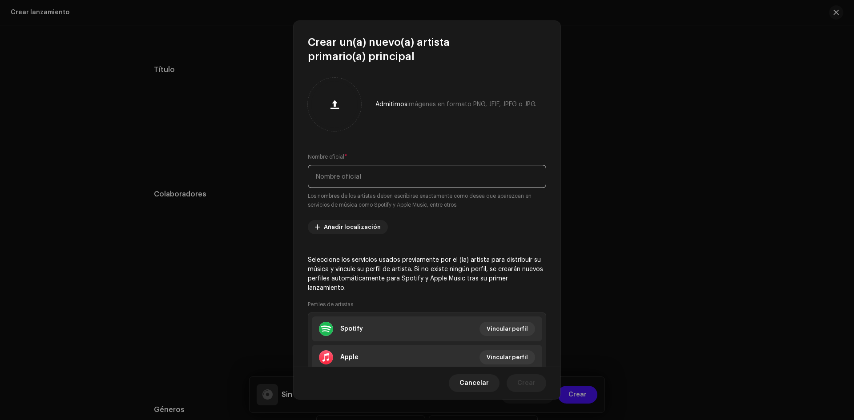
click at [359, 179] on input "text" at bounding box center [427, 176] width 238 height 23
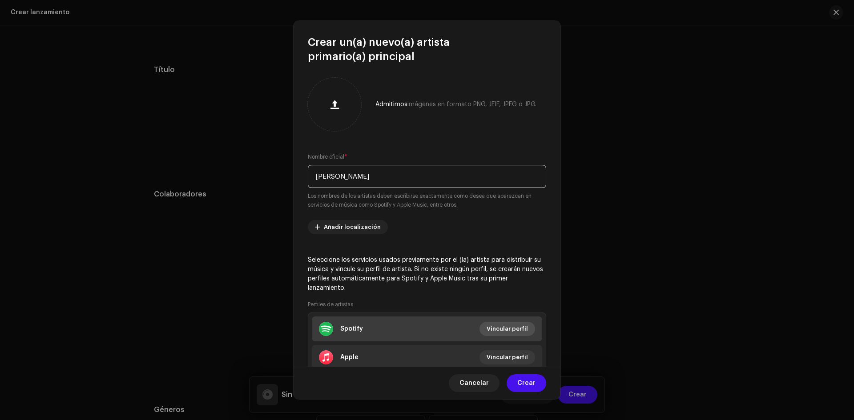
type input "[PERSON_NAME]"
click at [491, 332] on span "Vincular perfil" at bounding box center [507, 329] width 41 height 18
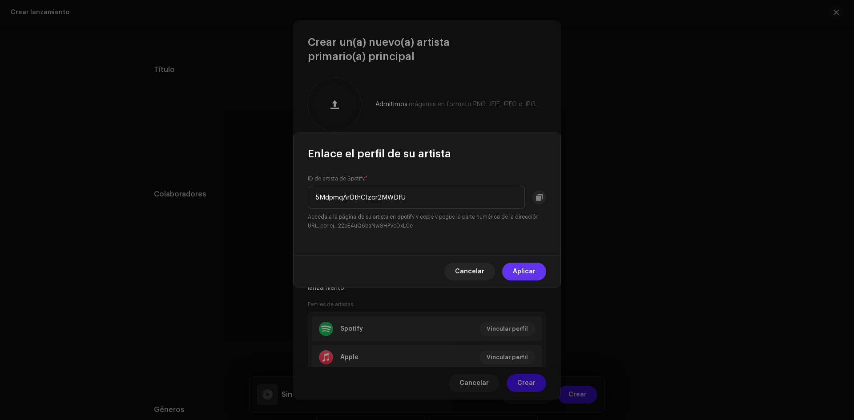
type input "5MdpmqArDthClzcr2MWDfU"
click at [531, 265] on span "Aplicar" at bounding box center [524, 272] width 23 height 18
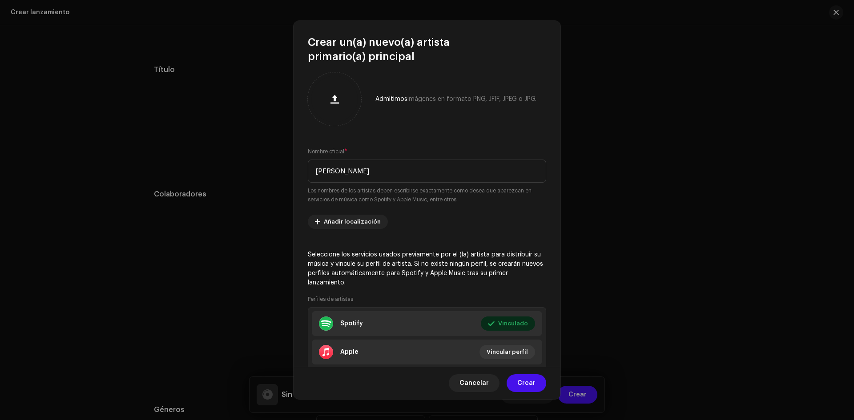
scroll to position [0, 0]
